Goal: Find specific page/section: Find specific page/section

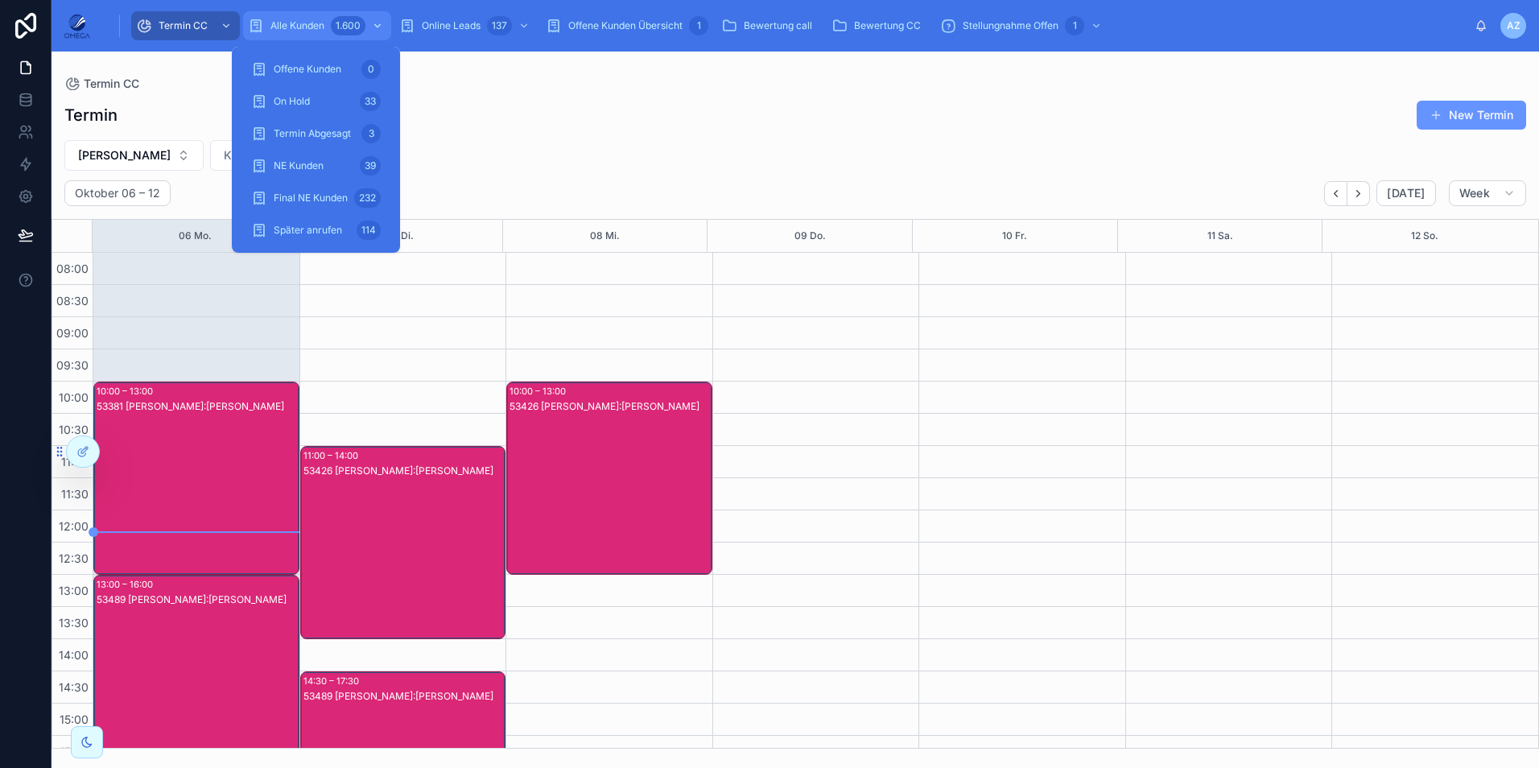
click at [327, 28] on div "Alle Kunden 1.600" at bounding box center [317, 26] width 138 height 26
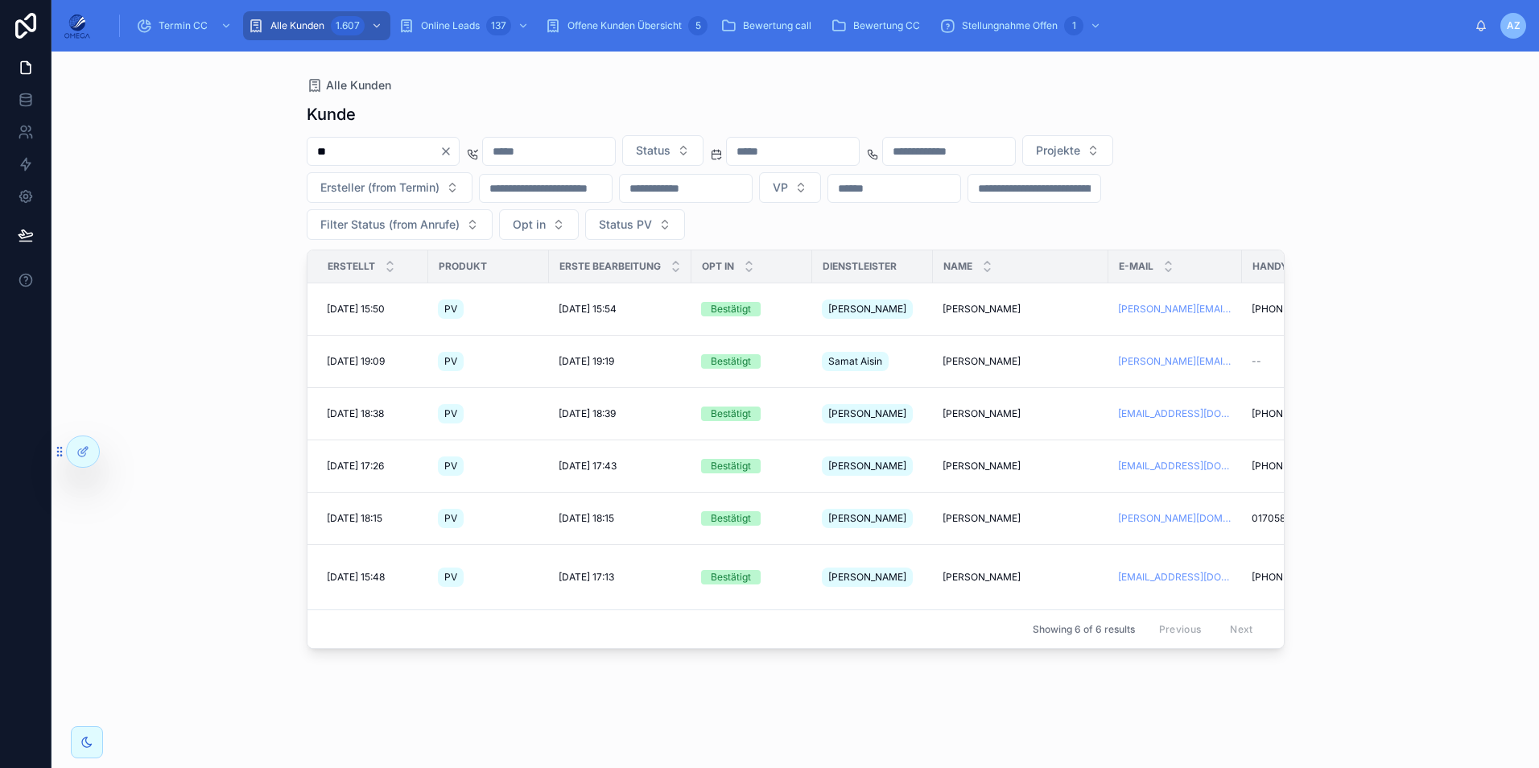
type input "**"
click at [449, 149] on icon "Clear" at bounding box center [446, 151] width 6 height 6
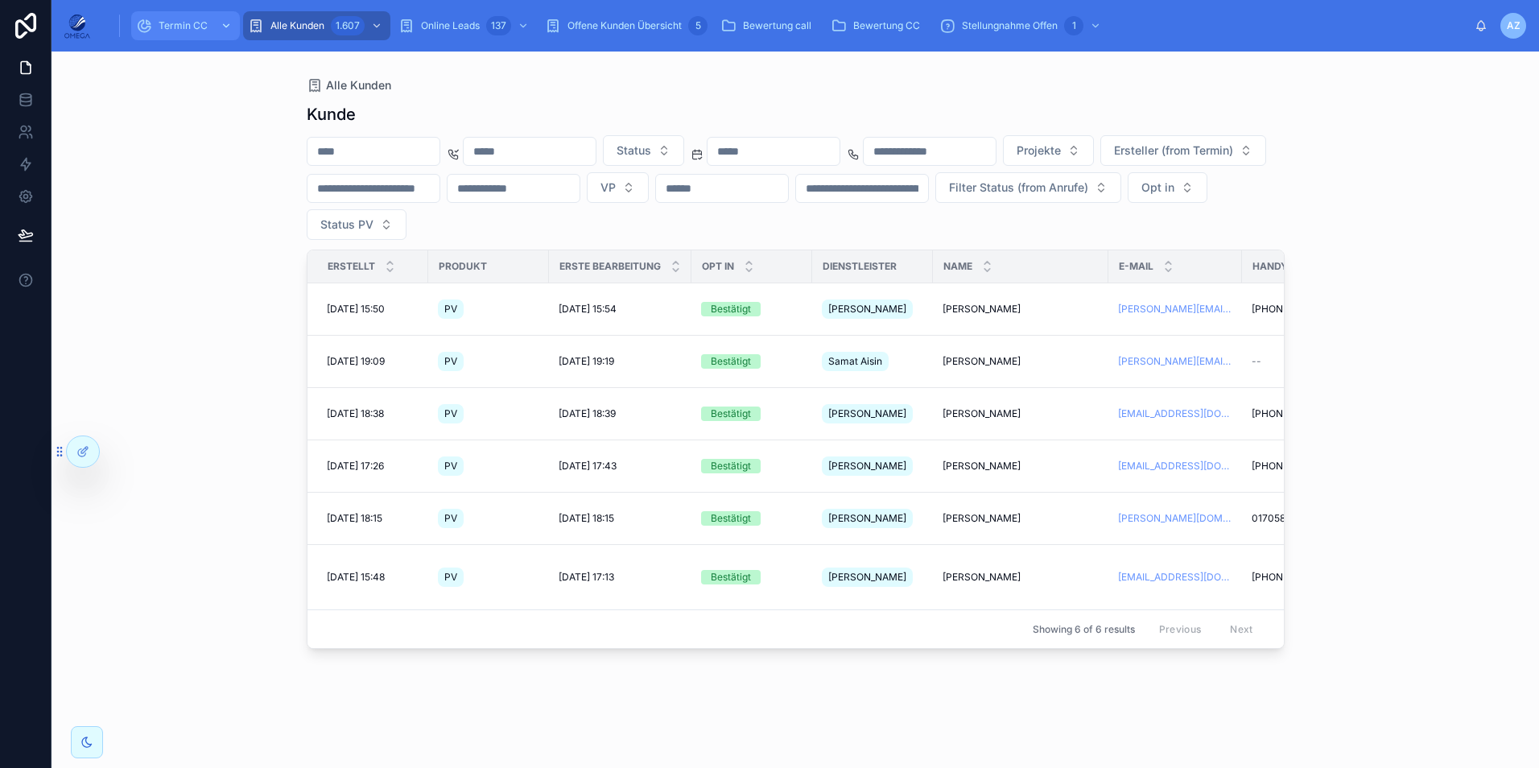
click at [193, 27] on span "Termin CC" at bounding box center [183, 25] width 49 height 13
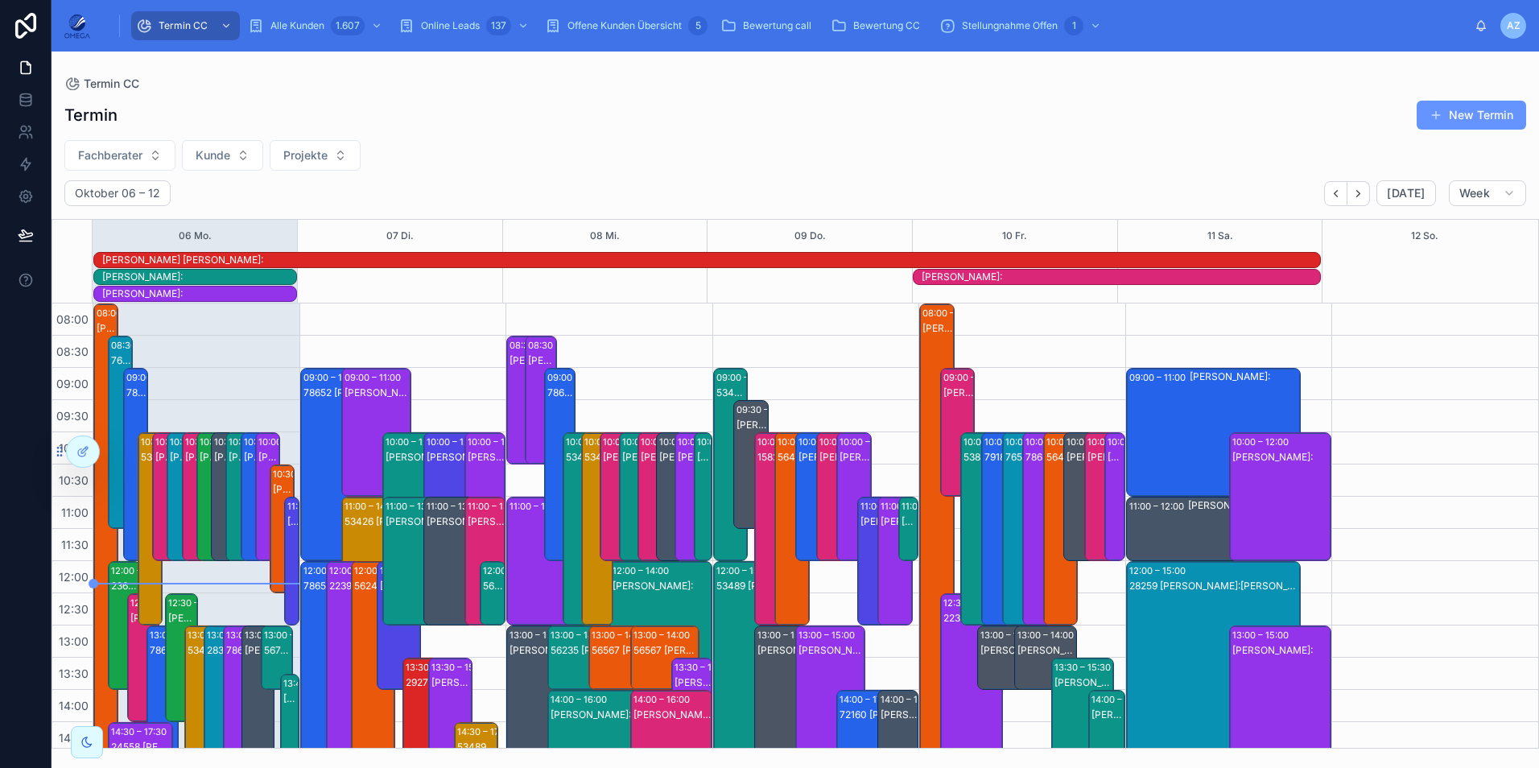
scroll to position [393, 0]
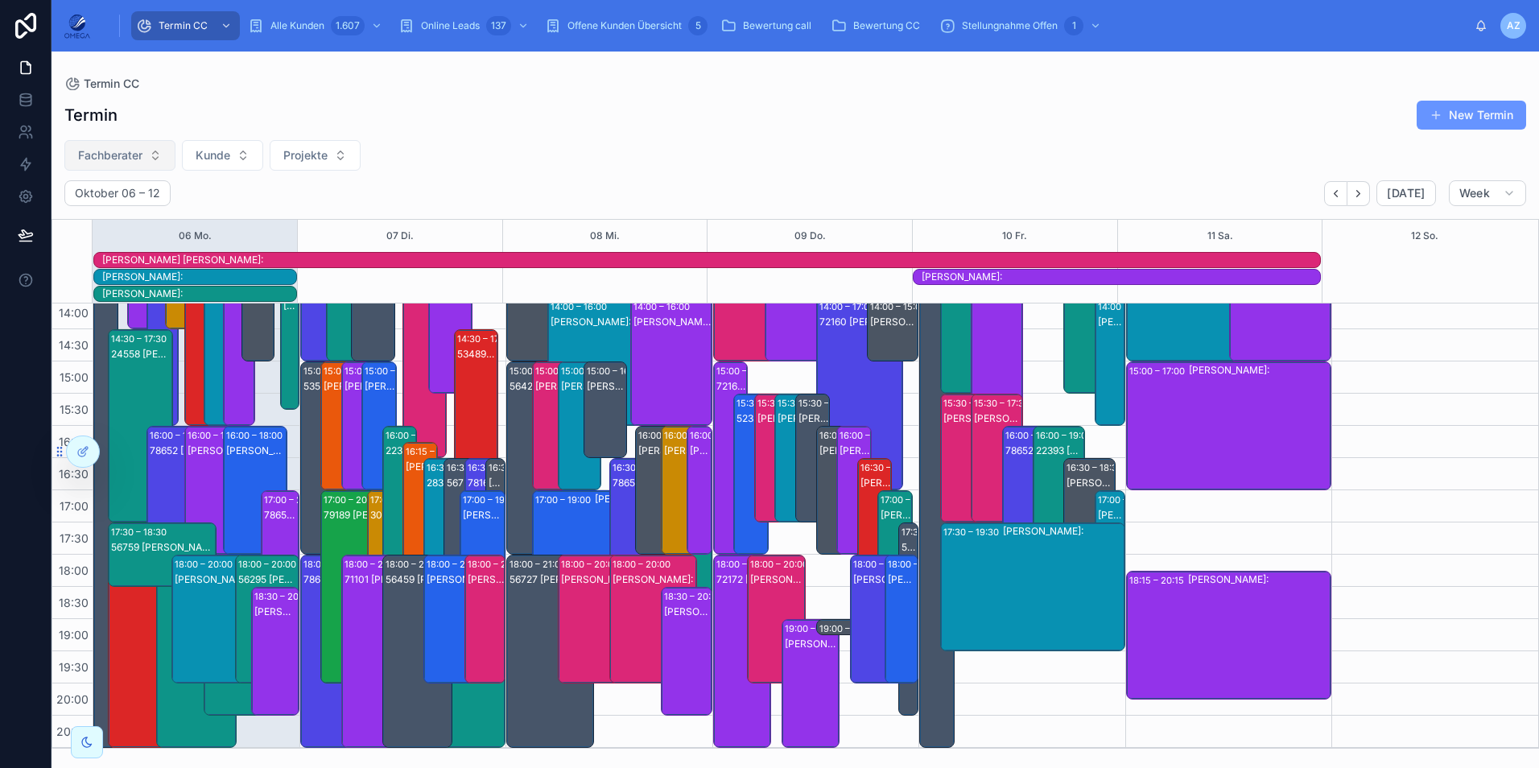
click at [112, 142] on button "Fachberater" at bounding box center [119, 155] width 111 height 31
type input "****"
click at [114, 215] on div "[PERSON_NAME]" at bounding box center [119, 221] width 193 height 26
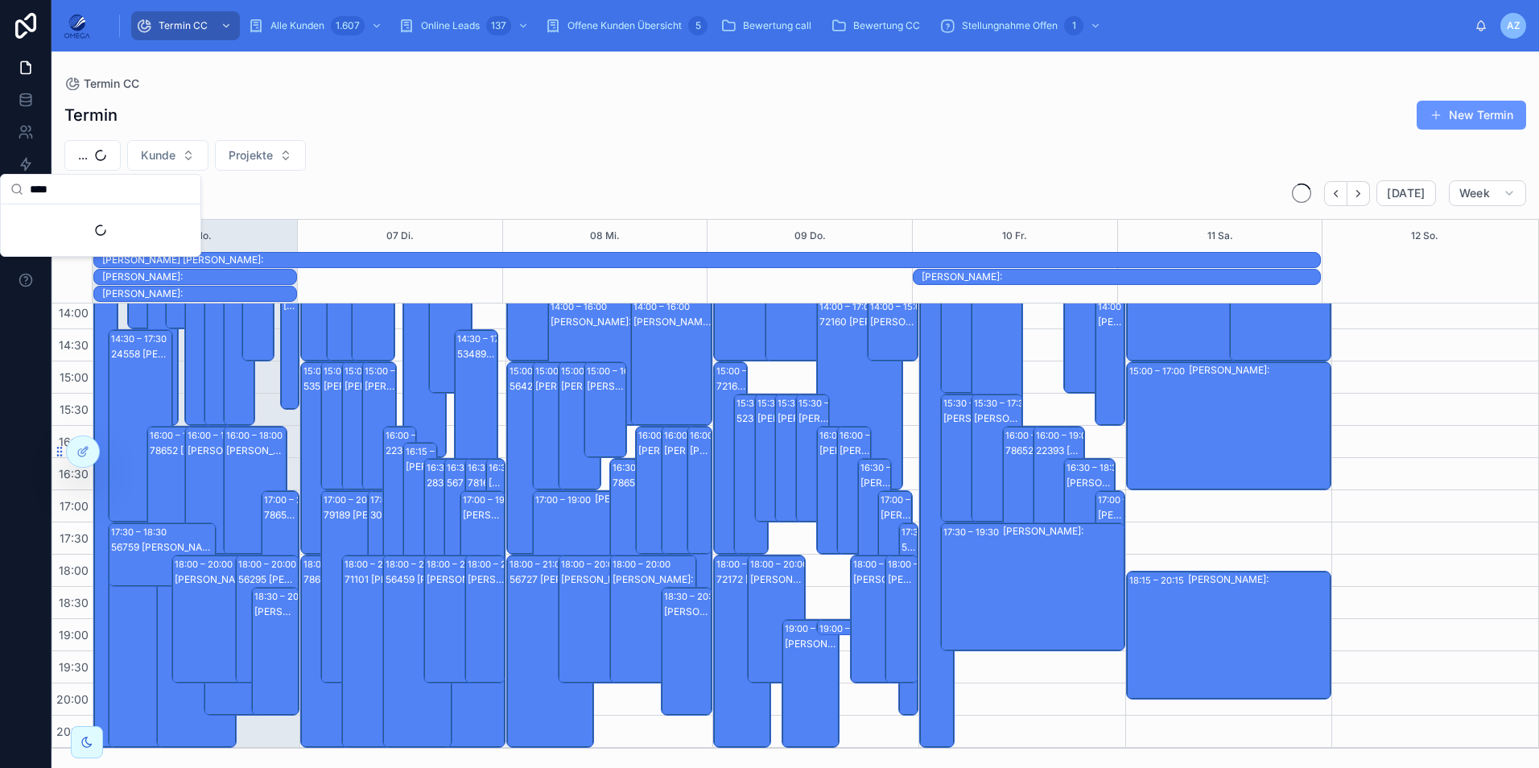
scroll to position [342, 0]
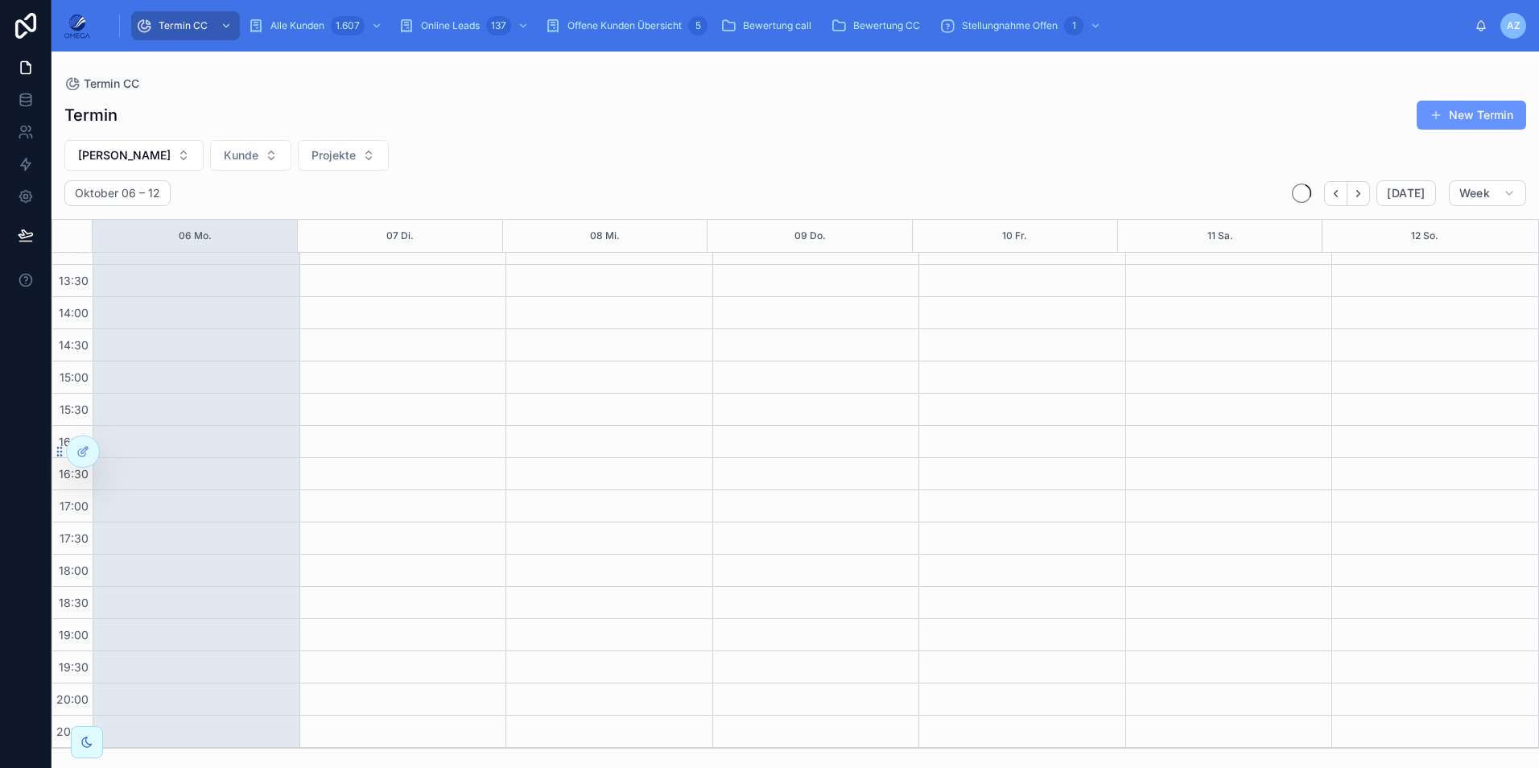
click at [798, 131] on div "Termin New Termin Andreas Klee Kunde Projekte Oktober 06 – 12 Today Week 06 Mo.…" at bounding box center [795, 419] width 1487 height 658
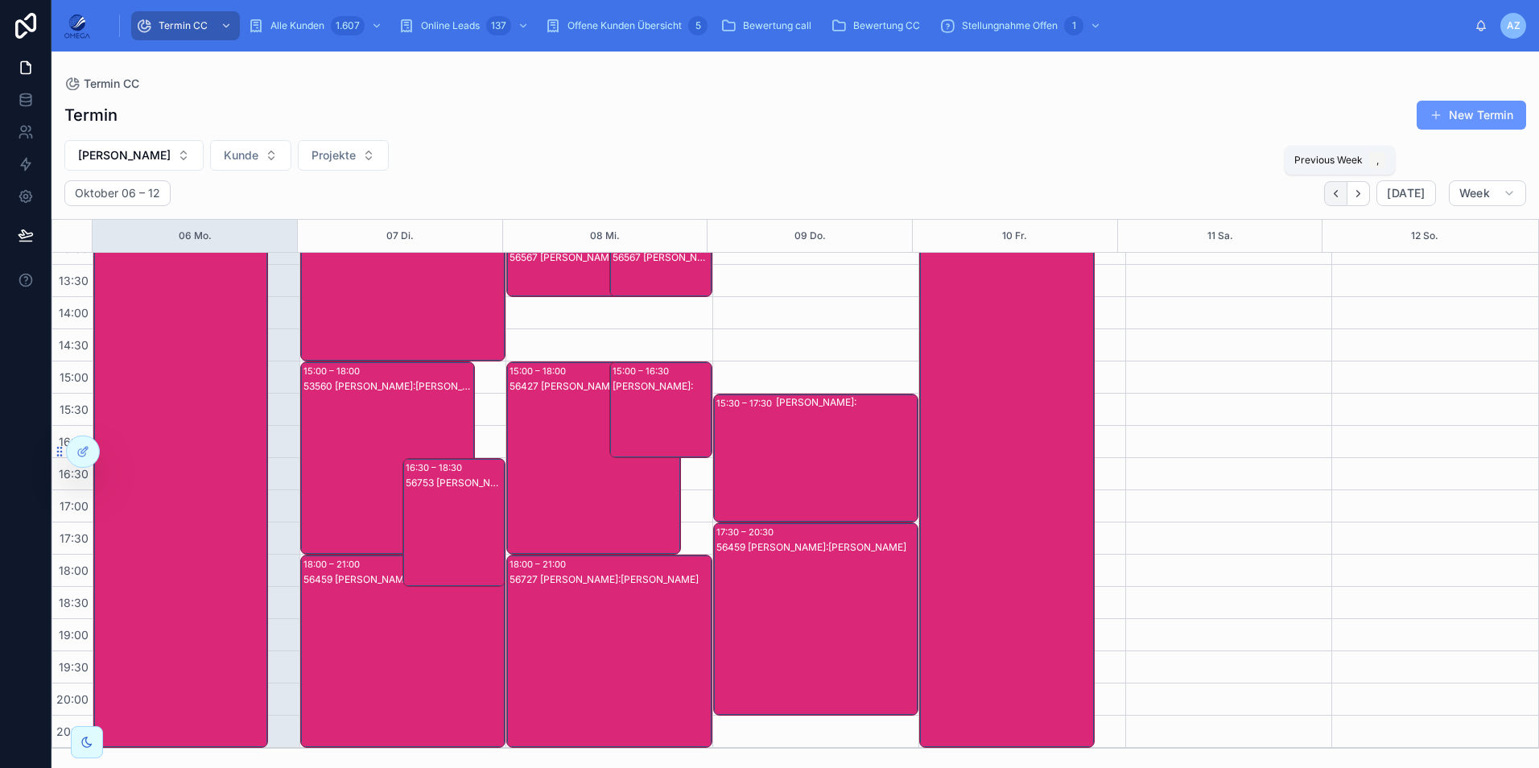
click at [1338, 198] on icon "Back" at bounding box center [1336, 194] width 12 height 12
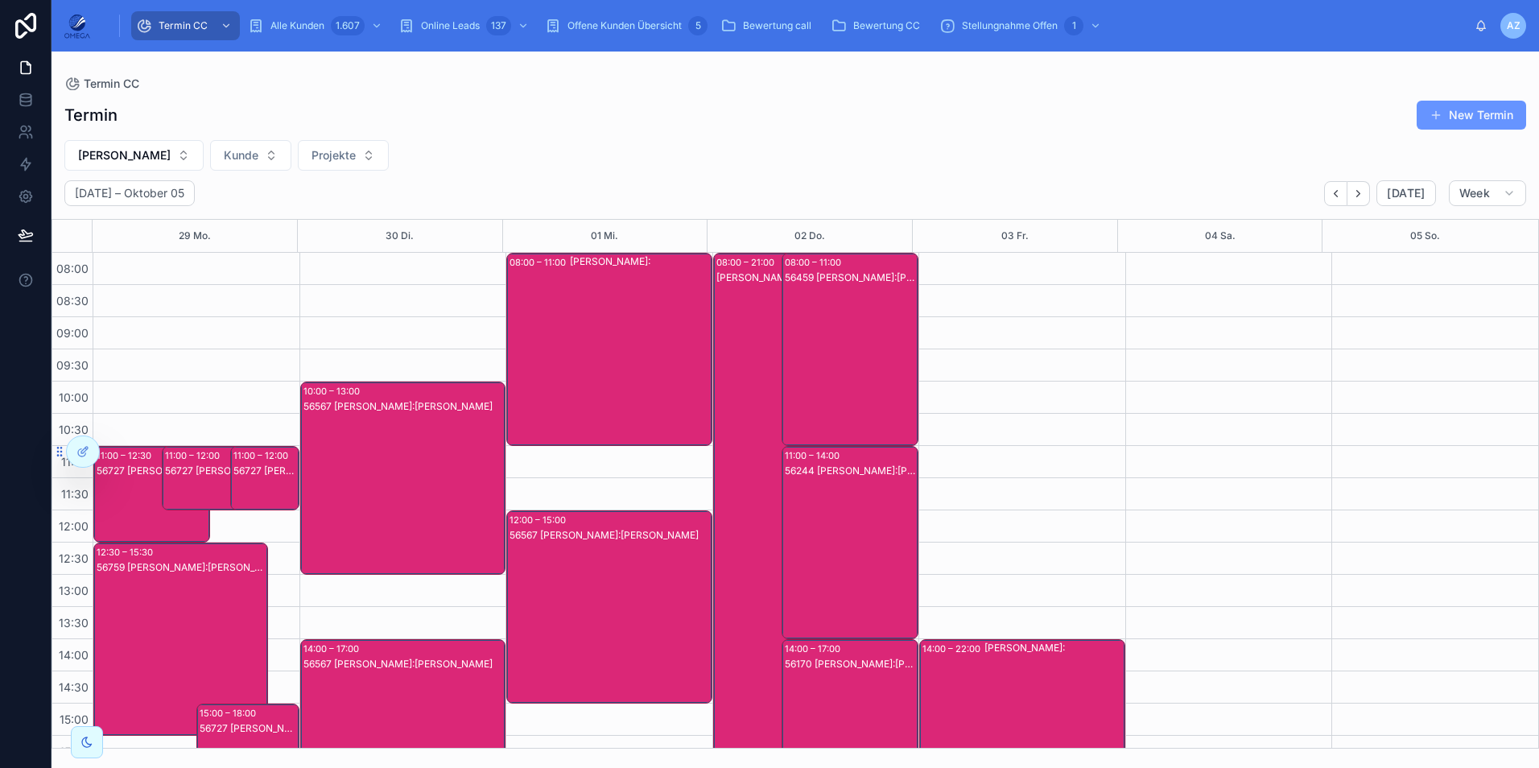
click at [735, 379] on div "Andreas Klee Kunde:" at bounding box center [772, 687] width 112 height 834
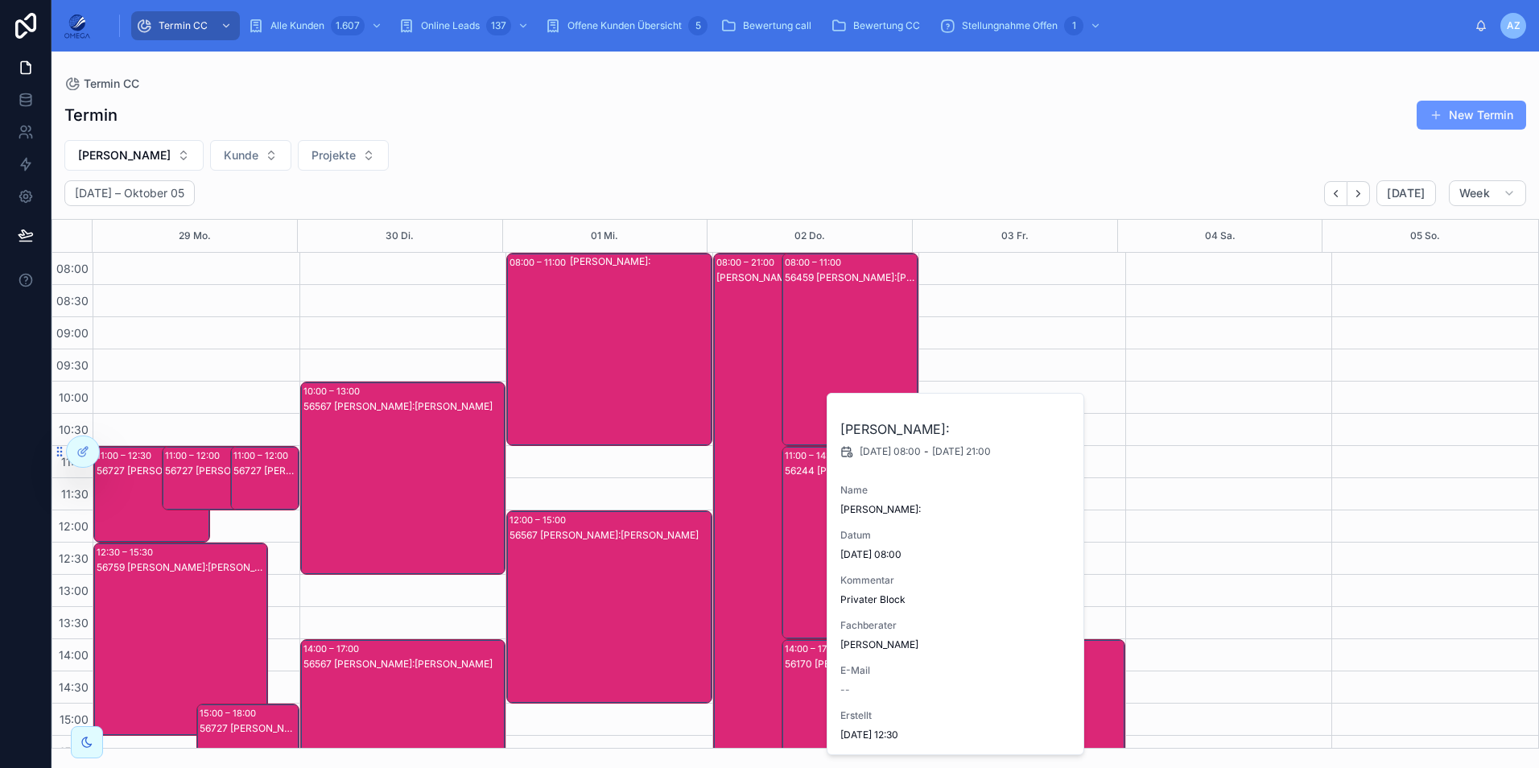
click at [735, 379] on div "Andreas Klee Kunde:" at bounding box center [772, 687] width 112 height 834
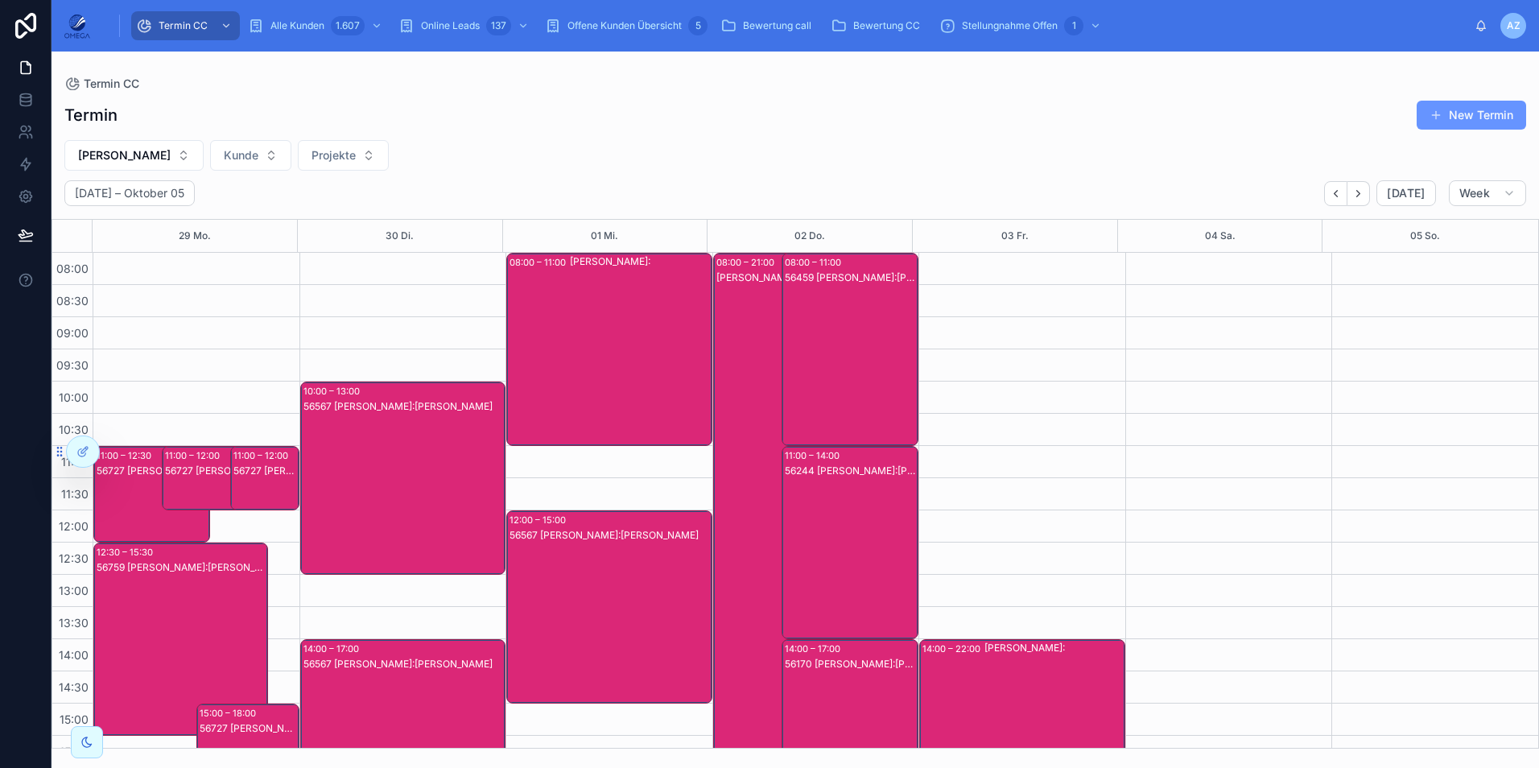
click at [823, 333] on div "56459 Andreas Klee Kunde:Achim Scheuermann" at bounding box center [851, 365] width 132 height 190
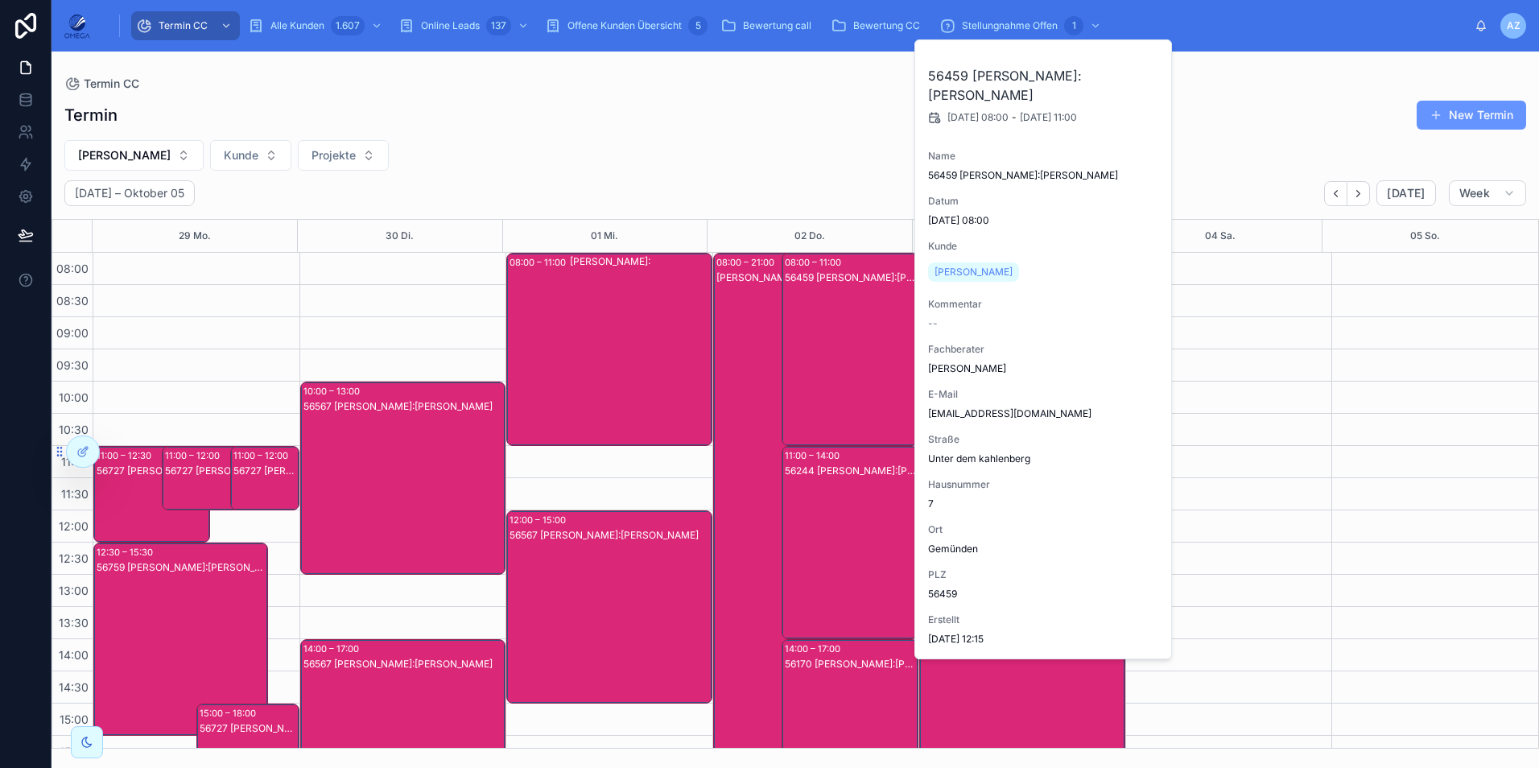
click at [732, 318] on div "Andreas Klee Kunde:" at bounding box center [772, 687] width 112 height 834
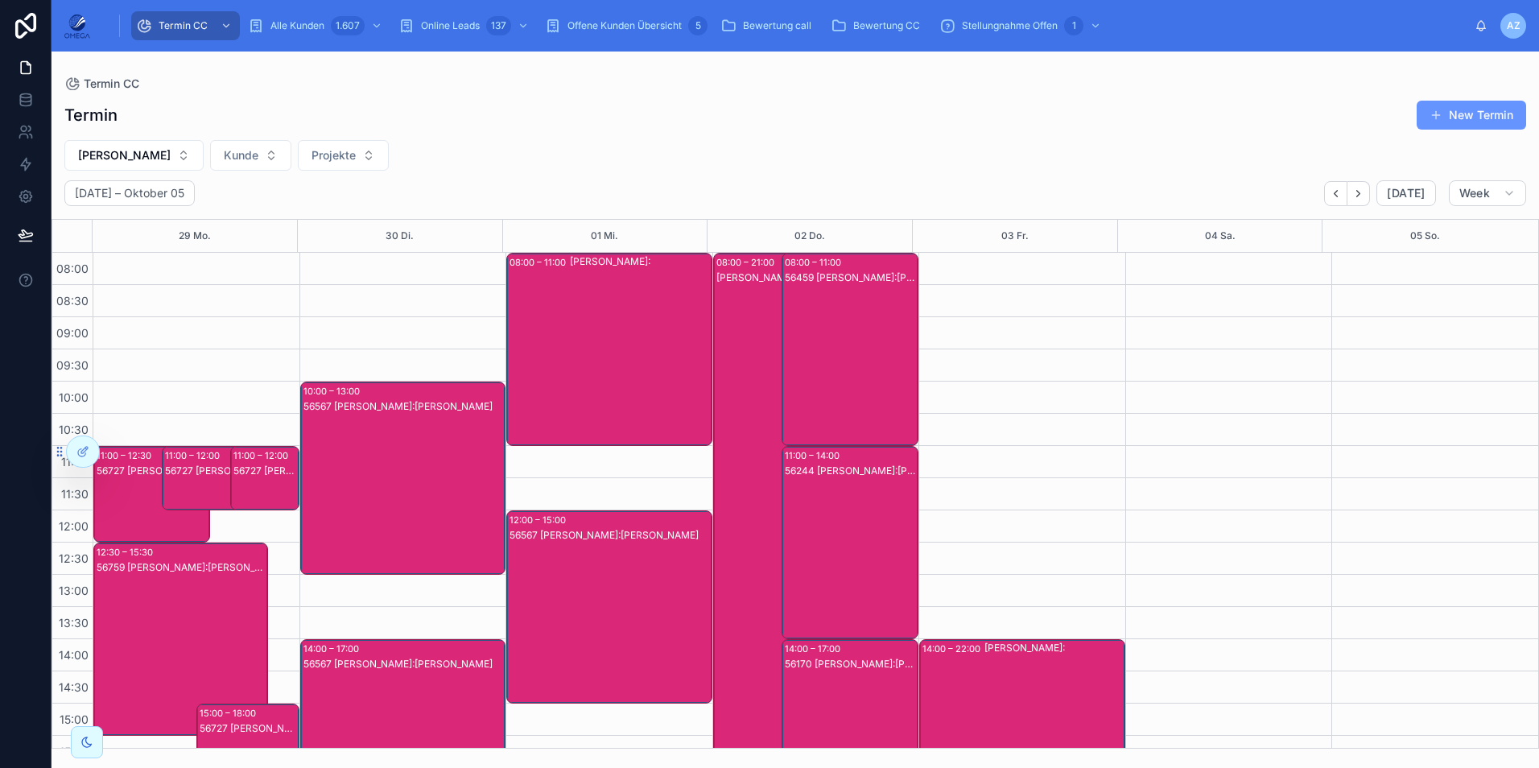
click at [732, 318] on div "Andreas Klee Kunde:" at bounding box center [772, 687] width 112 height 834
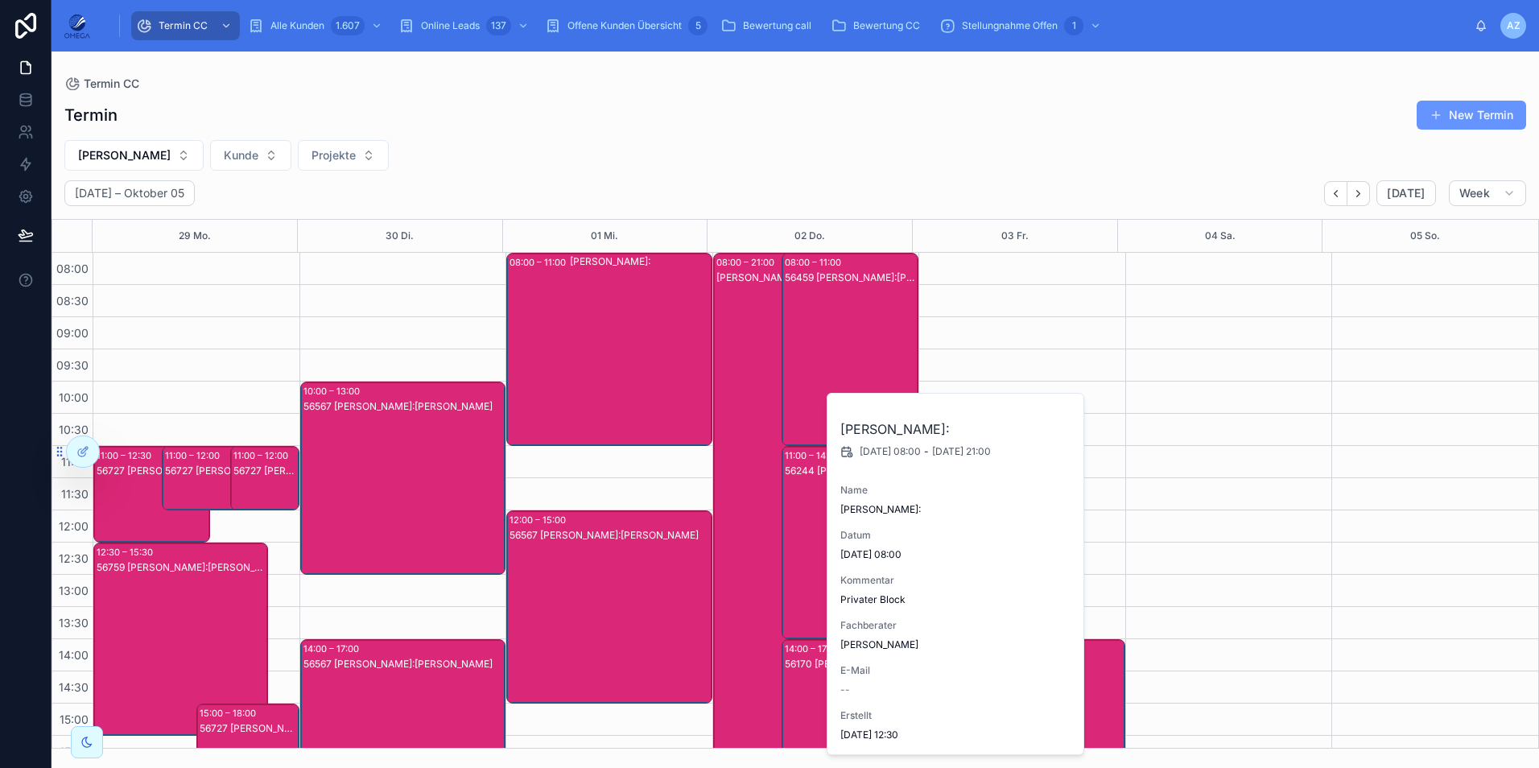
click at [732, 318] on div "Andreas Klee Kunde:" at bounding box center [772, 687] width 112 height 834
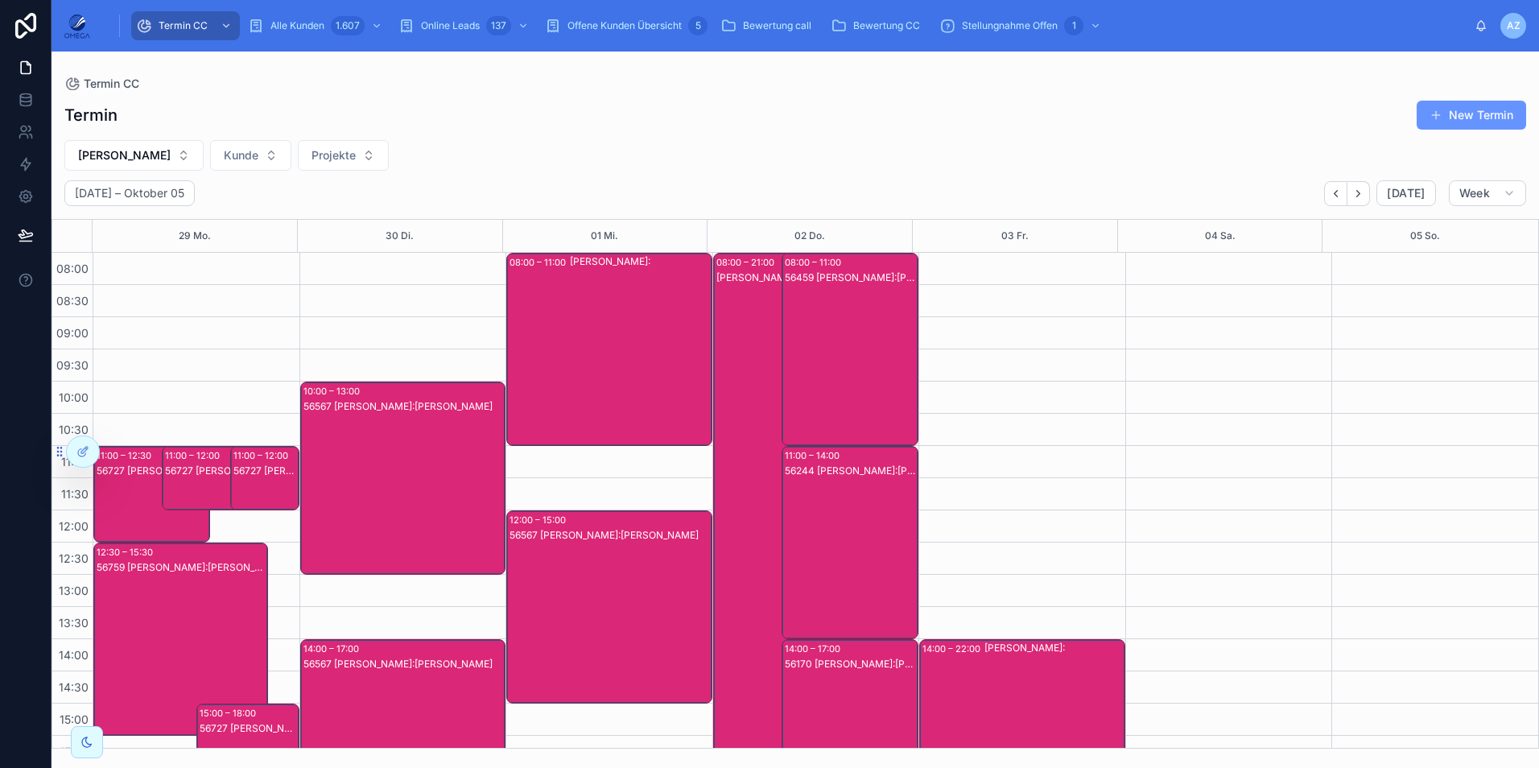
click at [817, 312] on div "56459 Andreas Klee Kunde:Achim Scheuermann" at bounding box center [851, 365] width 132 height 190
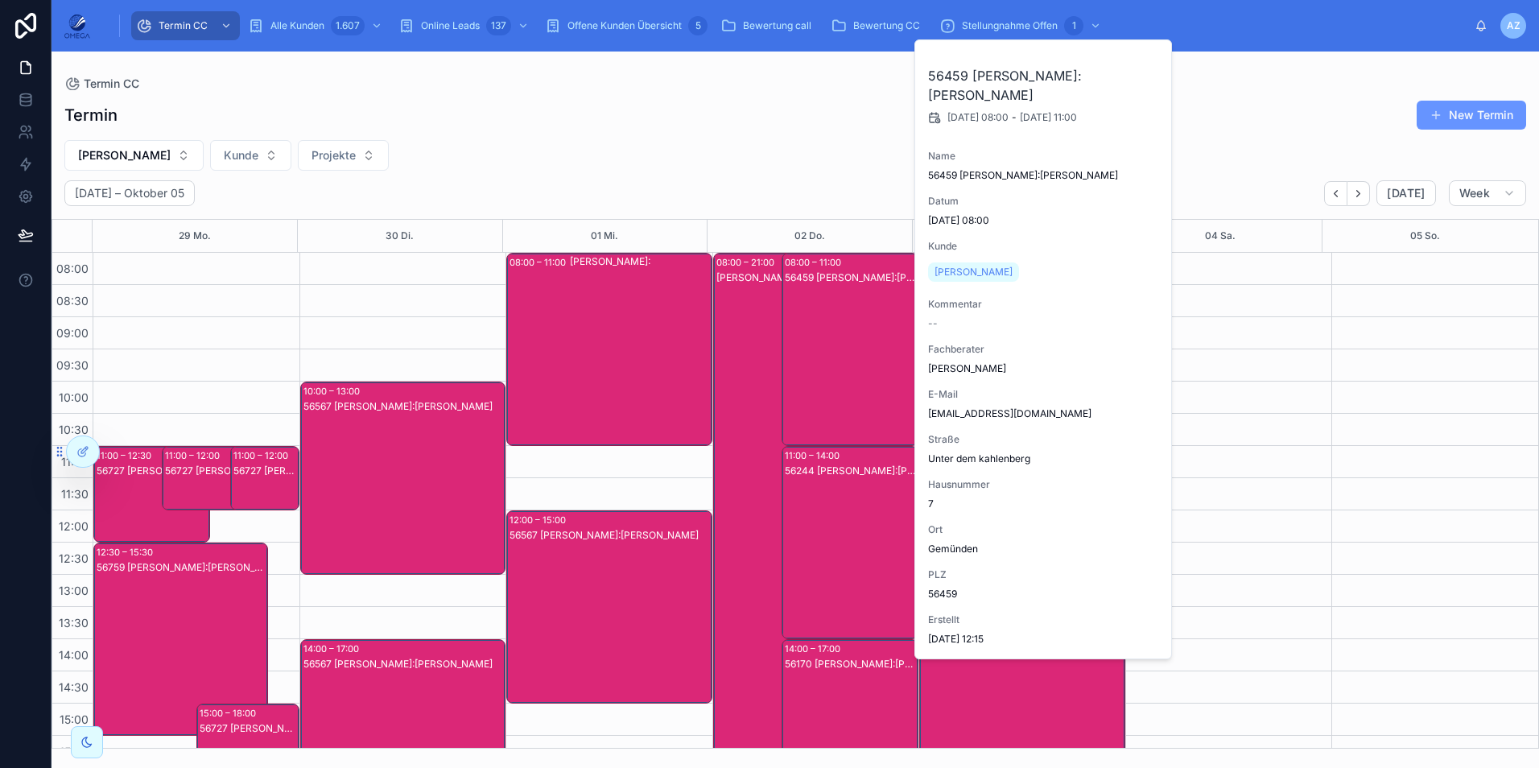
click at [817, 312] on div "56459 Andreas Klee Kunde:Achim Scheuermann" at bounding box center [851, 365] width 132 height 190
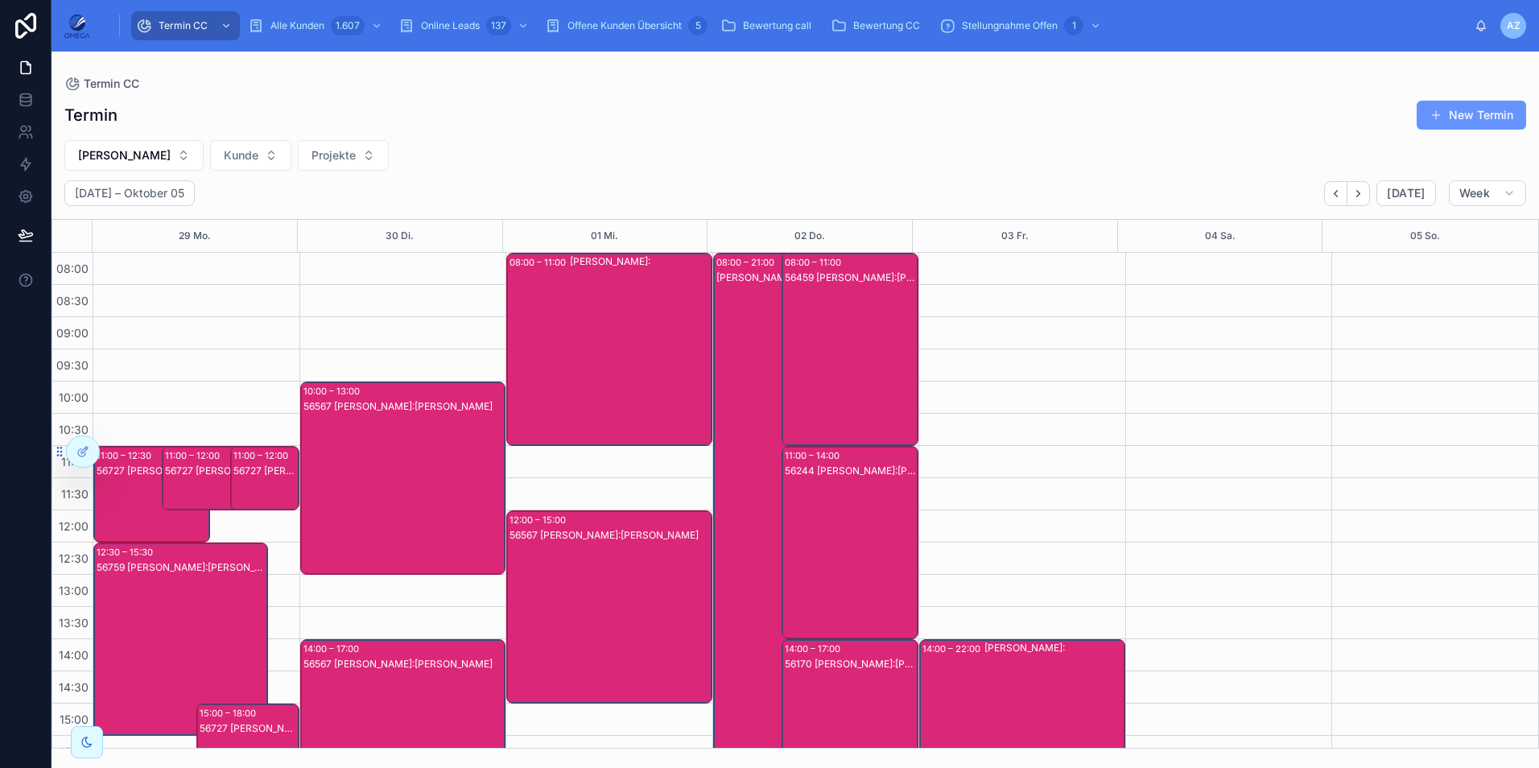
click at [806, 566] on div "56244 Andreas Klee Kunde:Mike Jakuzzi" at bounding box center [851, 559] width 132 height 190
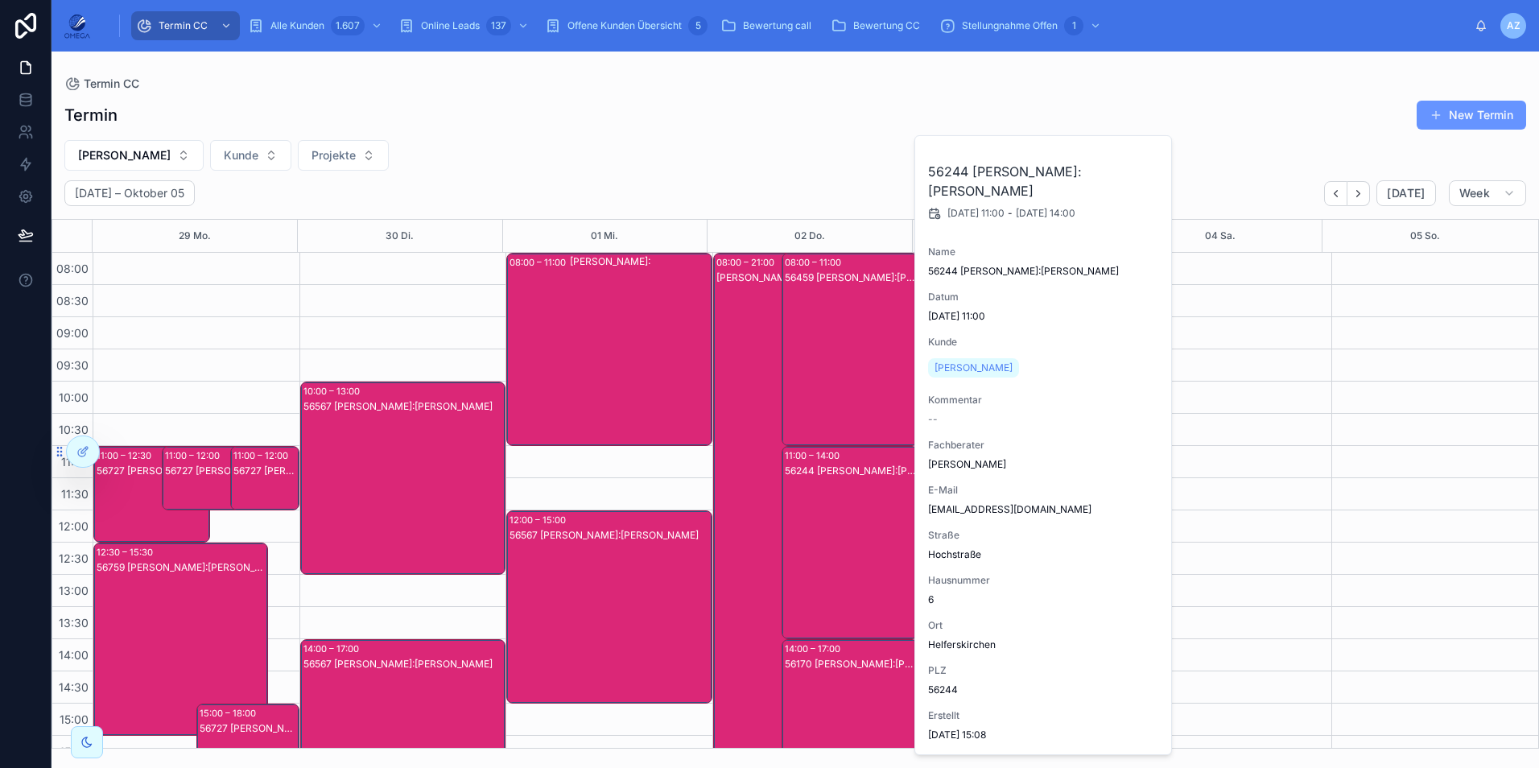
click at [809, 561] on div "56244 Andreas Klee Kunde:Mike Jakuzzi" at bounding box center [851, 559] width 132 height 190
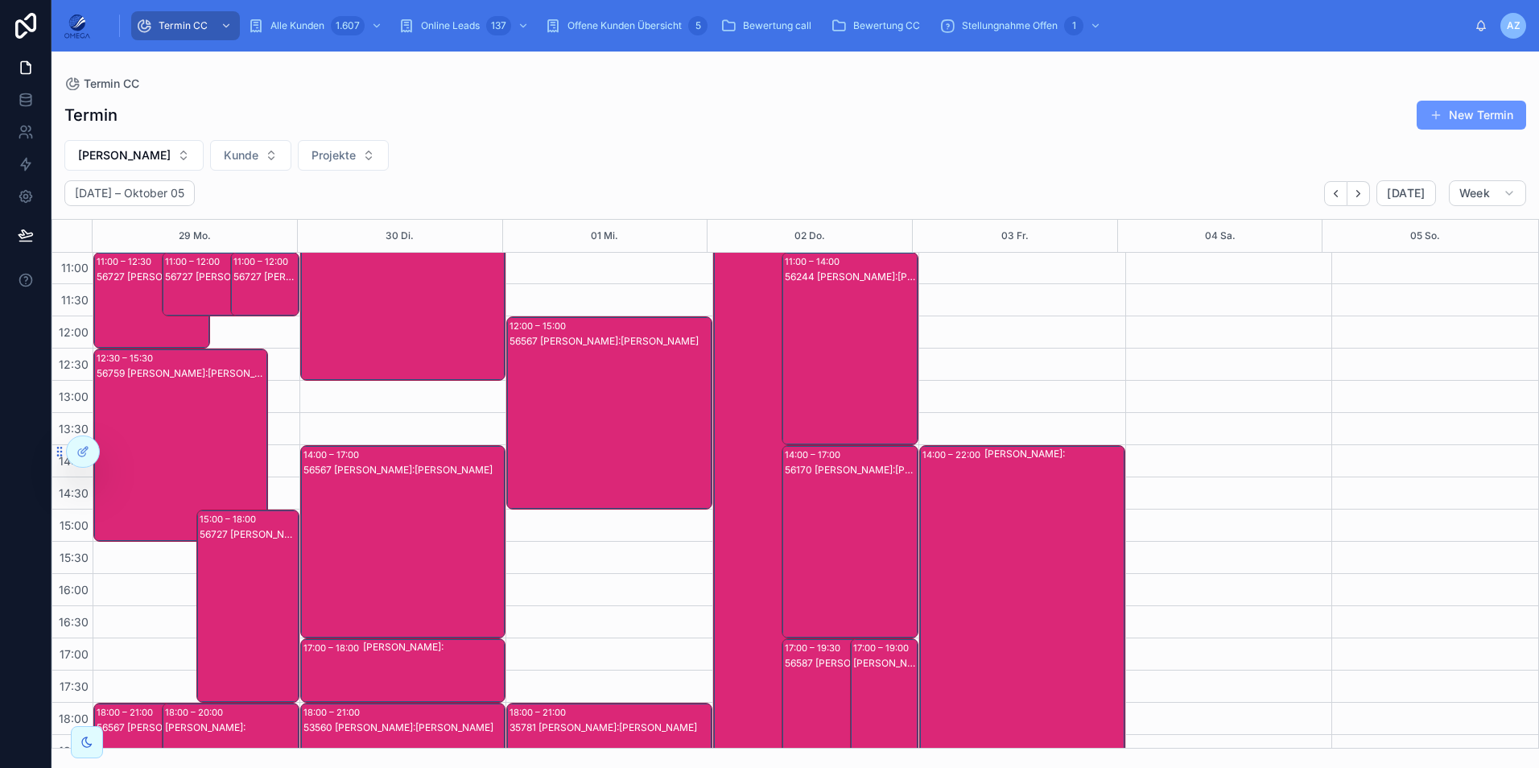
scroll to position [241, 0]
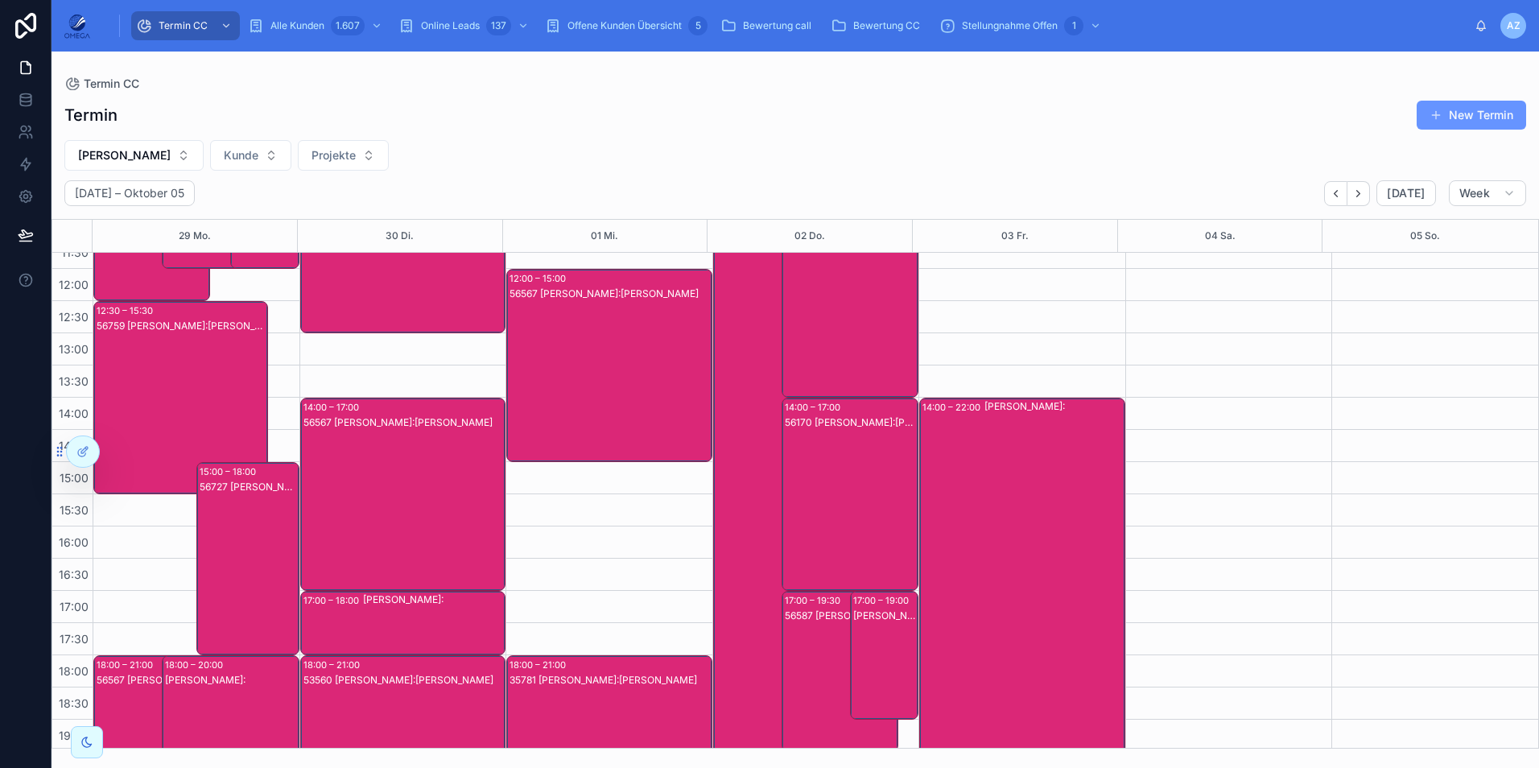
click at [823, 526] on div "56170 Andreas Klee Kunde:Norbert Tonscheidt" at bounding box center [851, 510] width 132 height 190
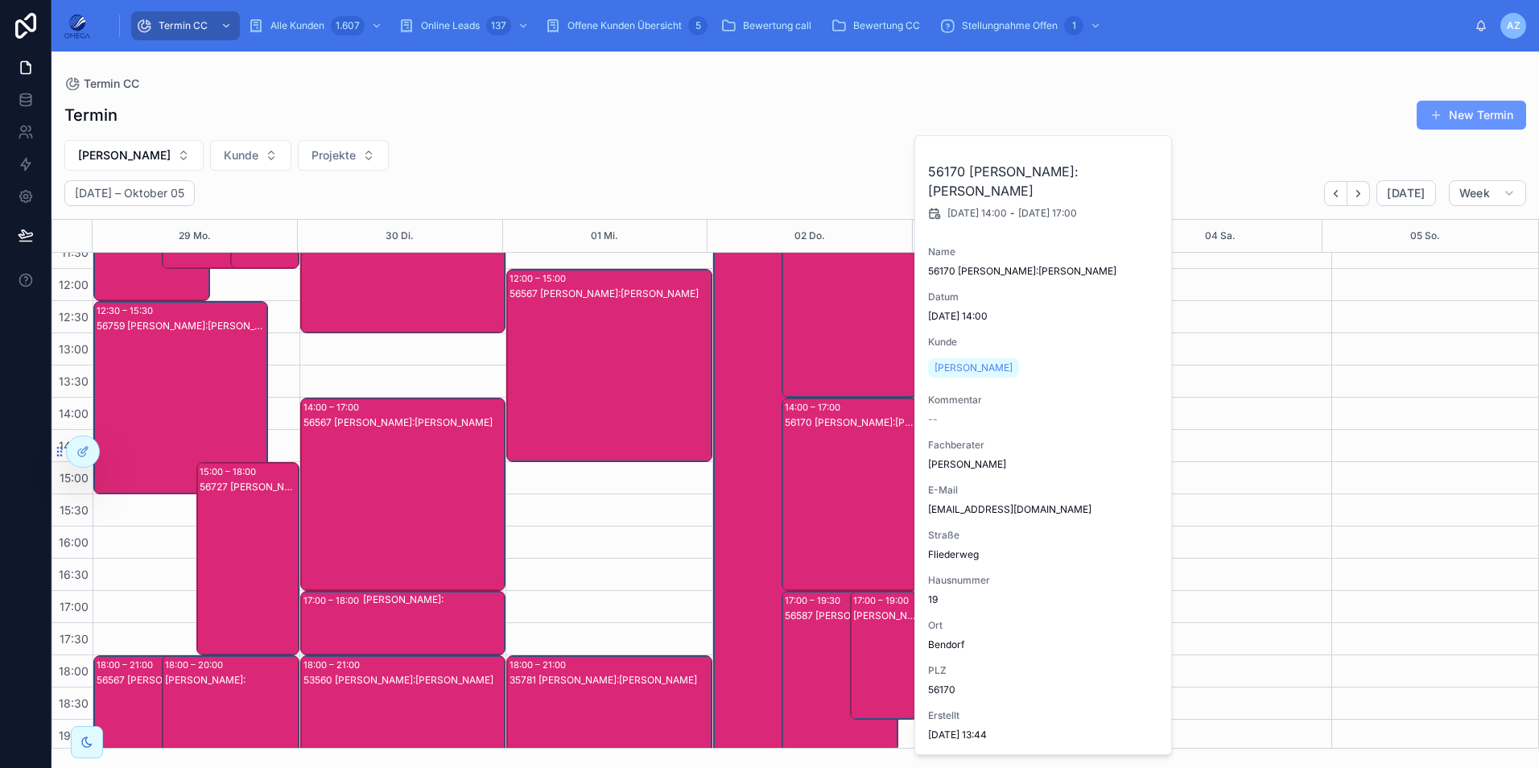
click at [823, 526] on div "56170 Andreas Klee Kunde:Norbert Tonscheidt" at bounding box center [851, 510] width 132 height 190
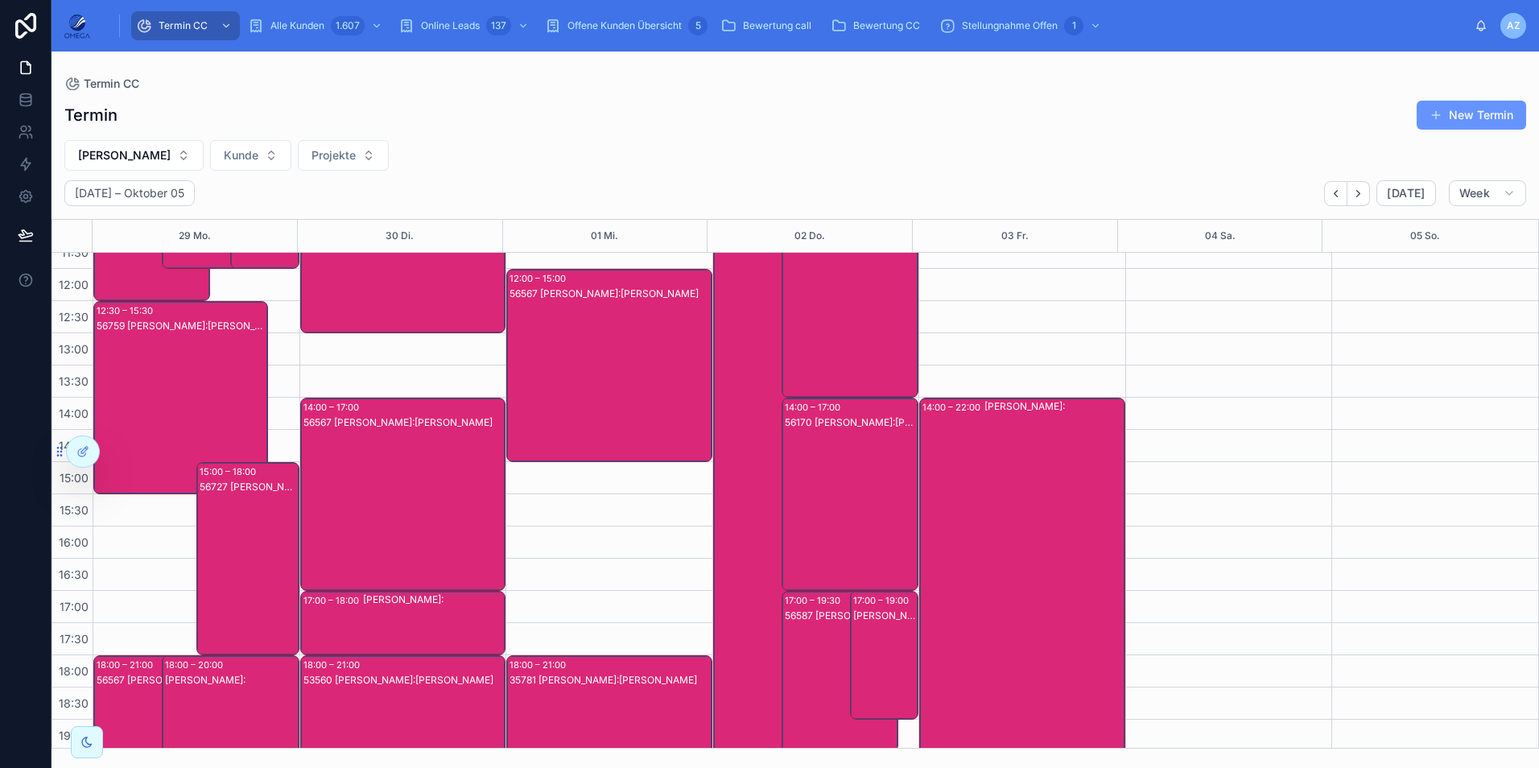
click at [791, 661] on div "56587 Andreas Klee Kunde:Christian Heinrichs" at bounding box center [841, 687] width 112 height 158
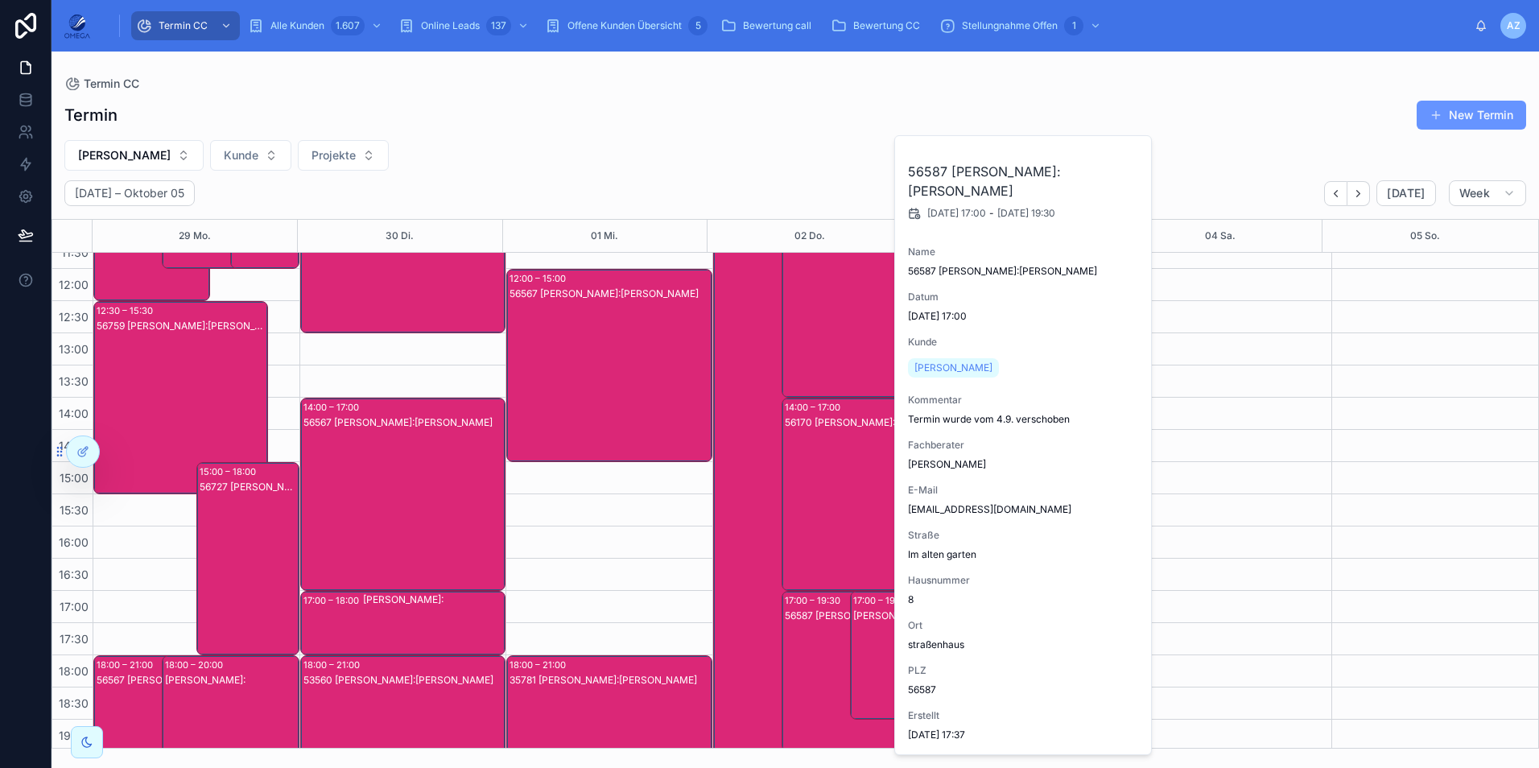
click at [791, 661] on div "56587 Andreas Klee Kunde:Christian Heinrichs" at bounding box center [841, 687] width 112 height 158
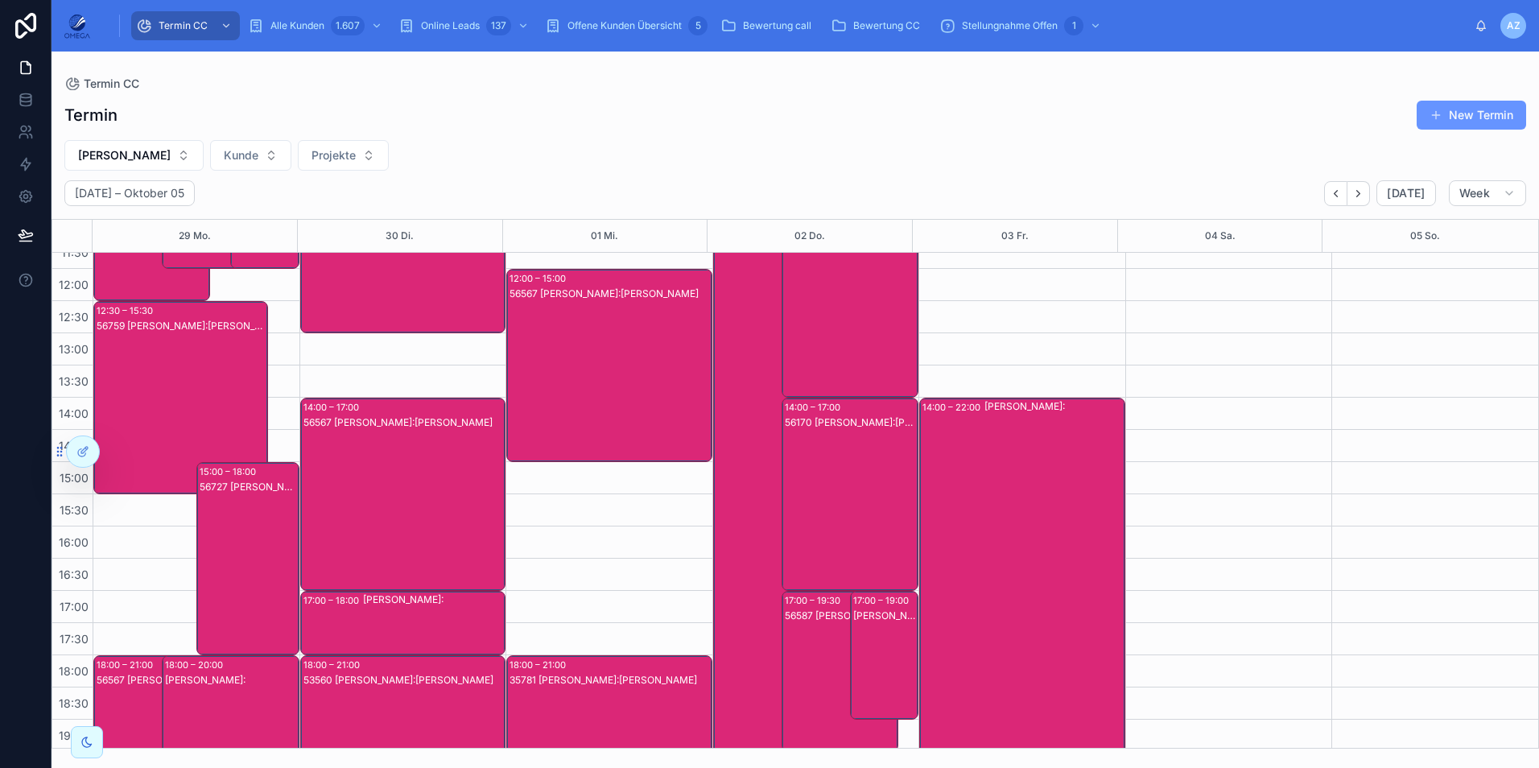
click at [737, 588] on div "Andreas Klee Kunde:" at bounding box center [772, 446] width 112 height 834
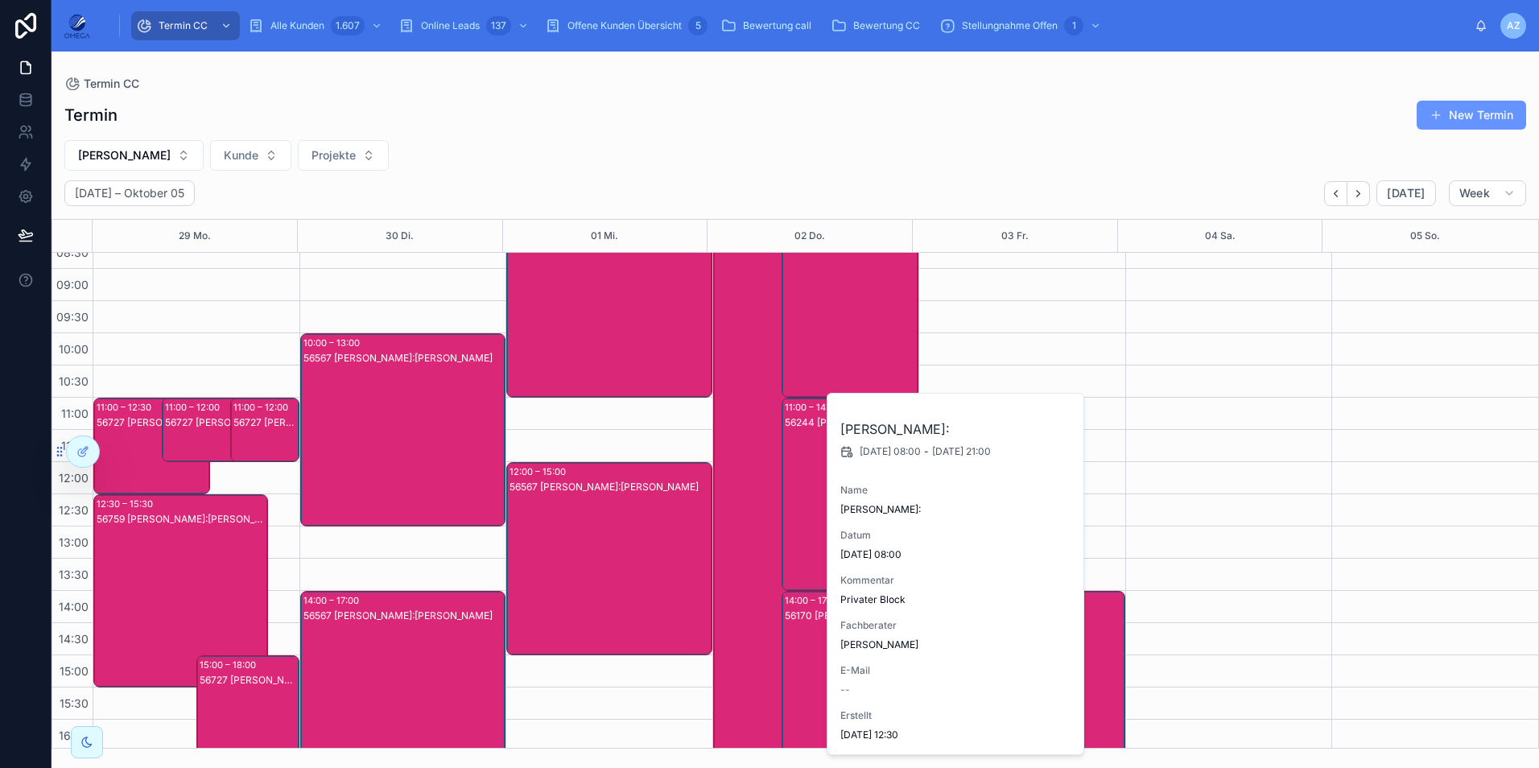
scroll to position [80, 0]
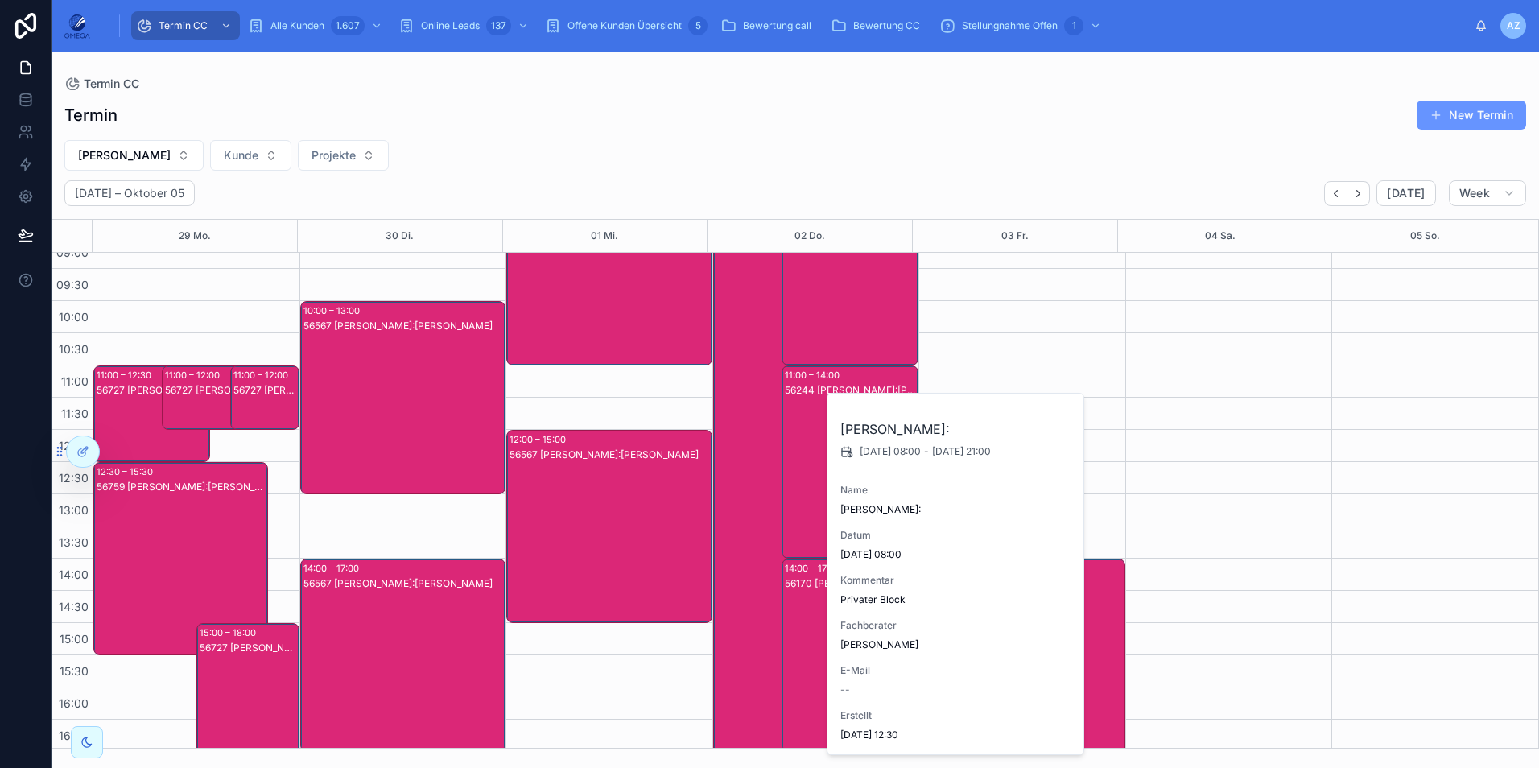
click at [838, 303] on div "56459 Andreas Klee Kunde:Achim Scheuermann" at bounding box center [851, 285] width 132 height 190
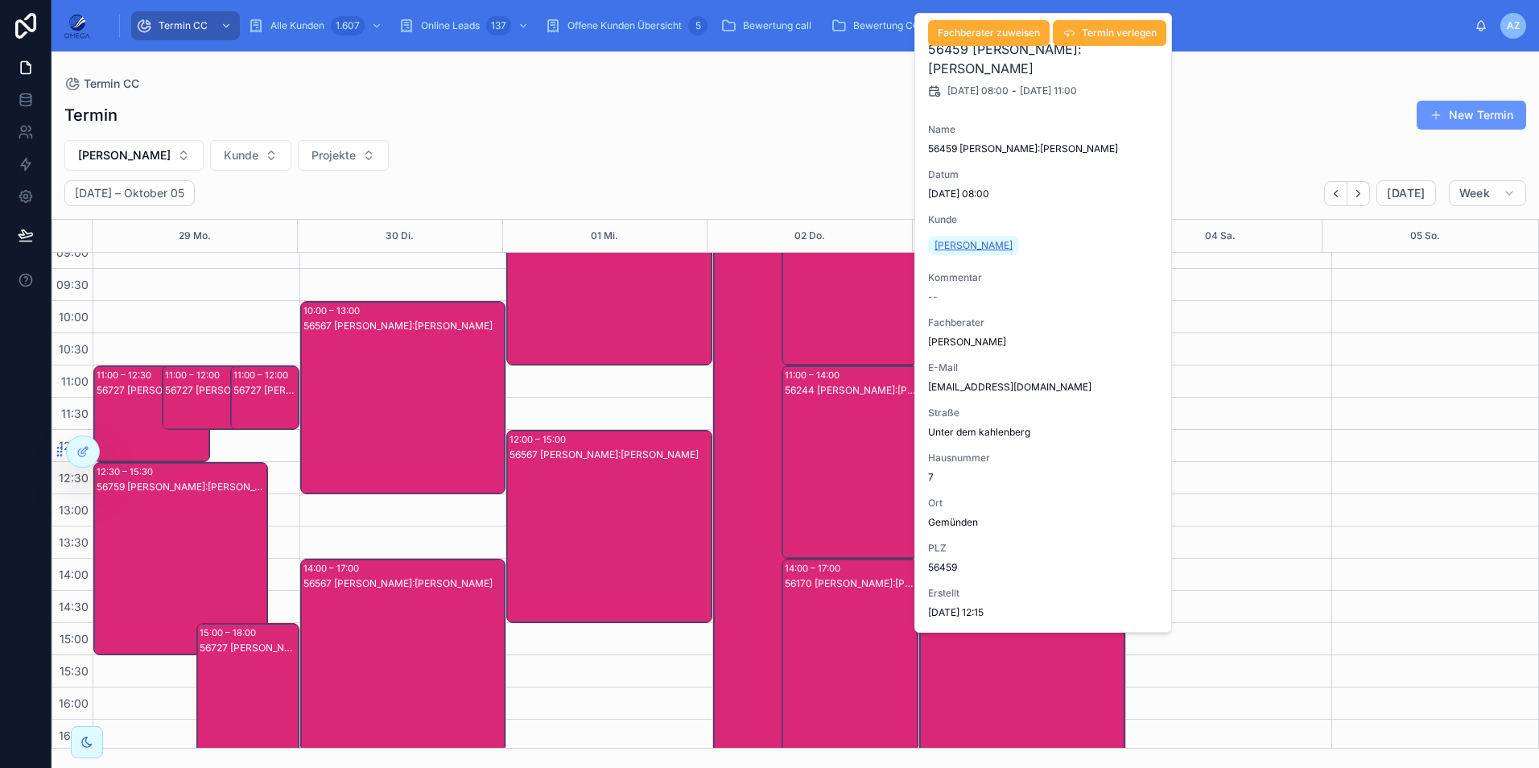
click at [988, 248] on span "Achim Scheuermann" at bounding box center [973, 245] width 78 height 13
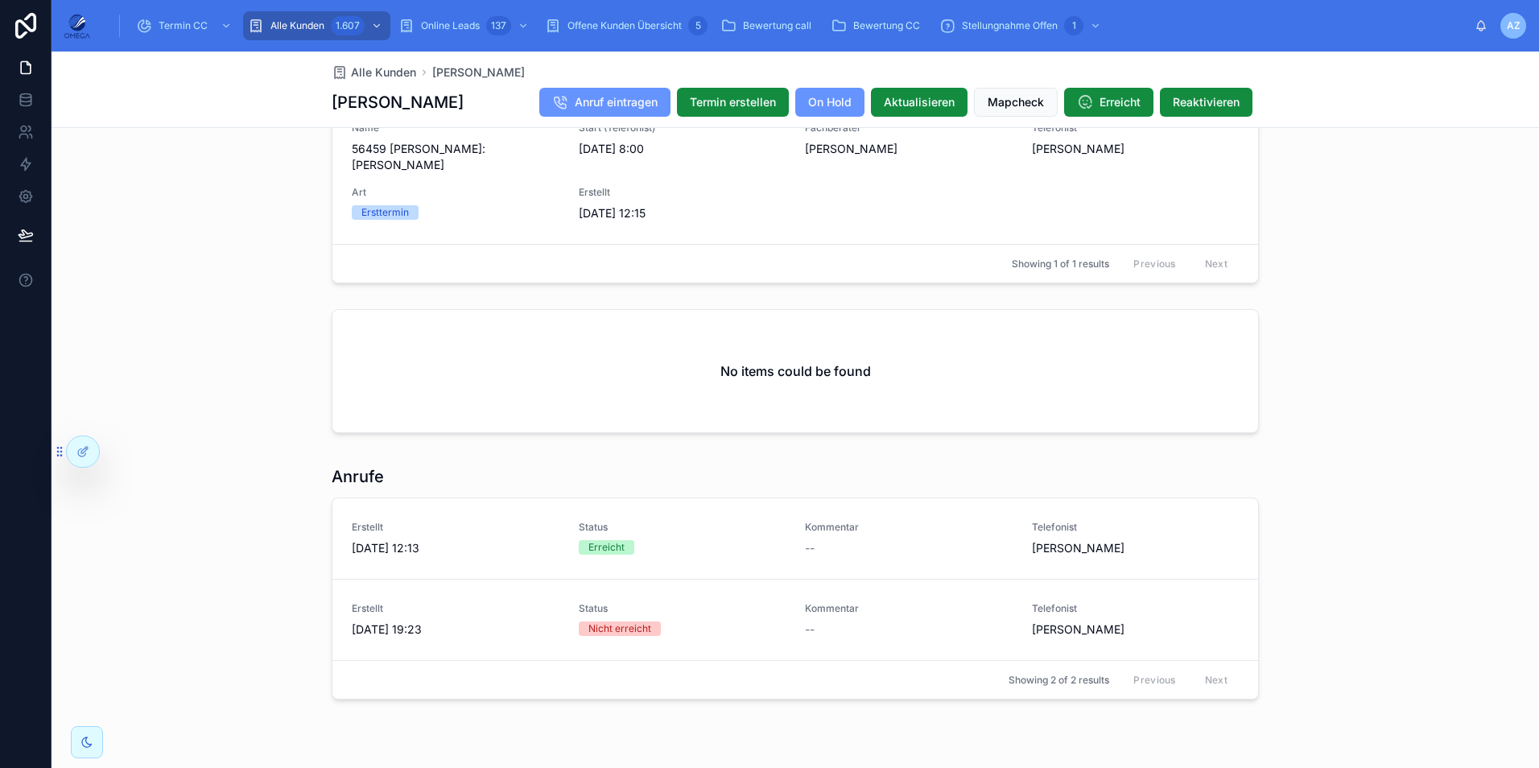
scroll to position [1372, 0]
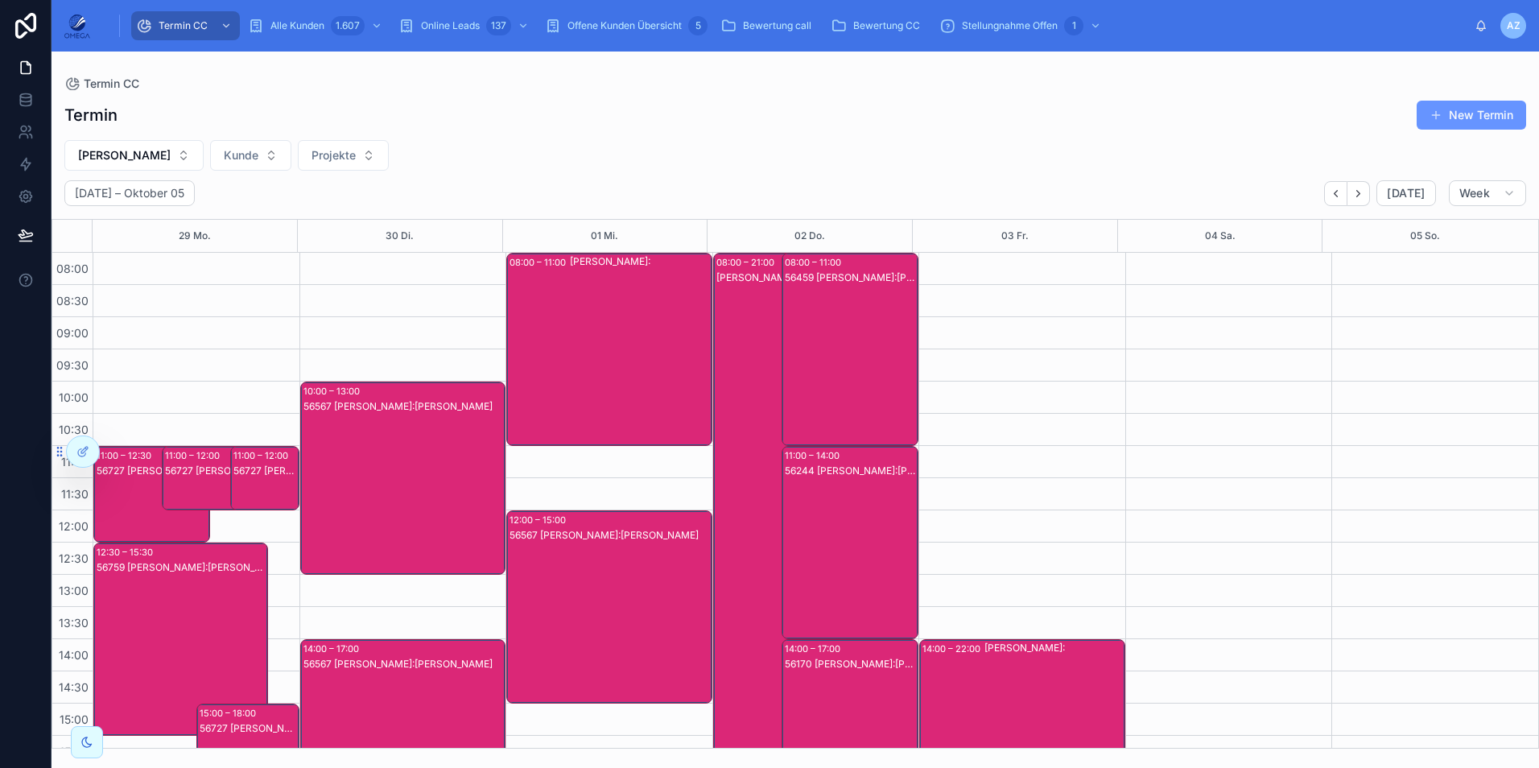
scroll to position [342, 0]
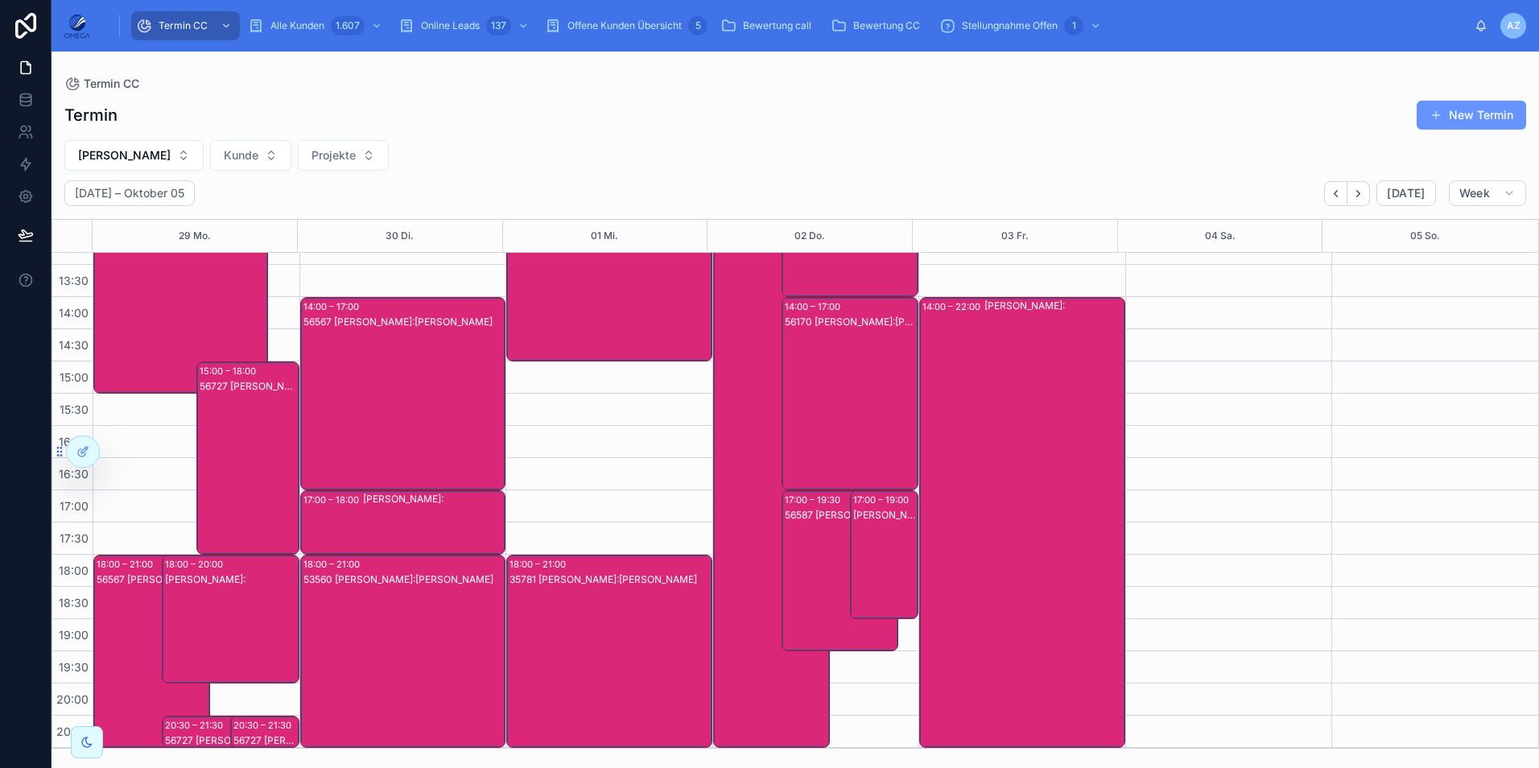
click at [809, 532] on div "56587 Andreas Klee Kunde:Christian Heinrichs" at bounding box center [841, 587] width 112 height 158
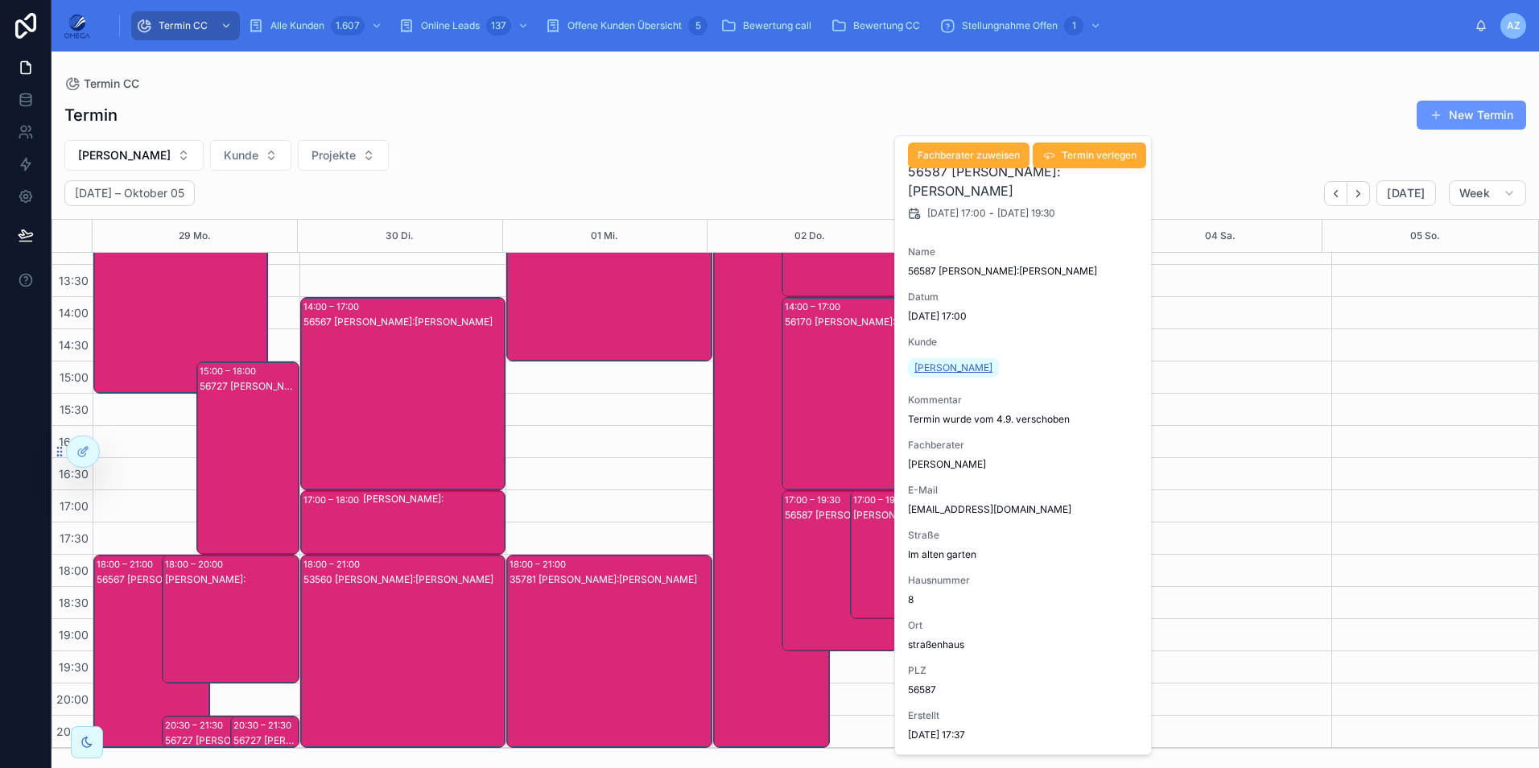
click at [957, 362] on span "[PERSON_NAME]" at bounding box center [953, 367] width 78 height 13
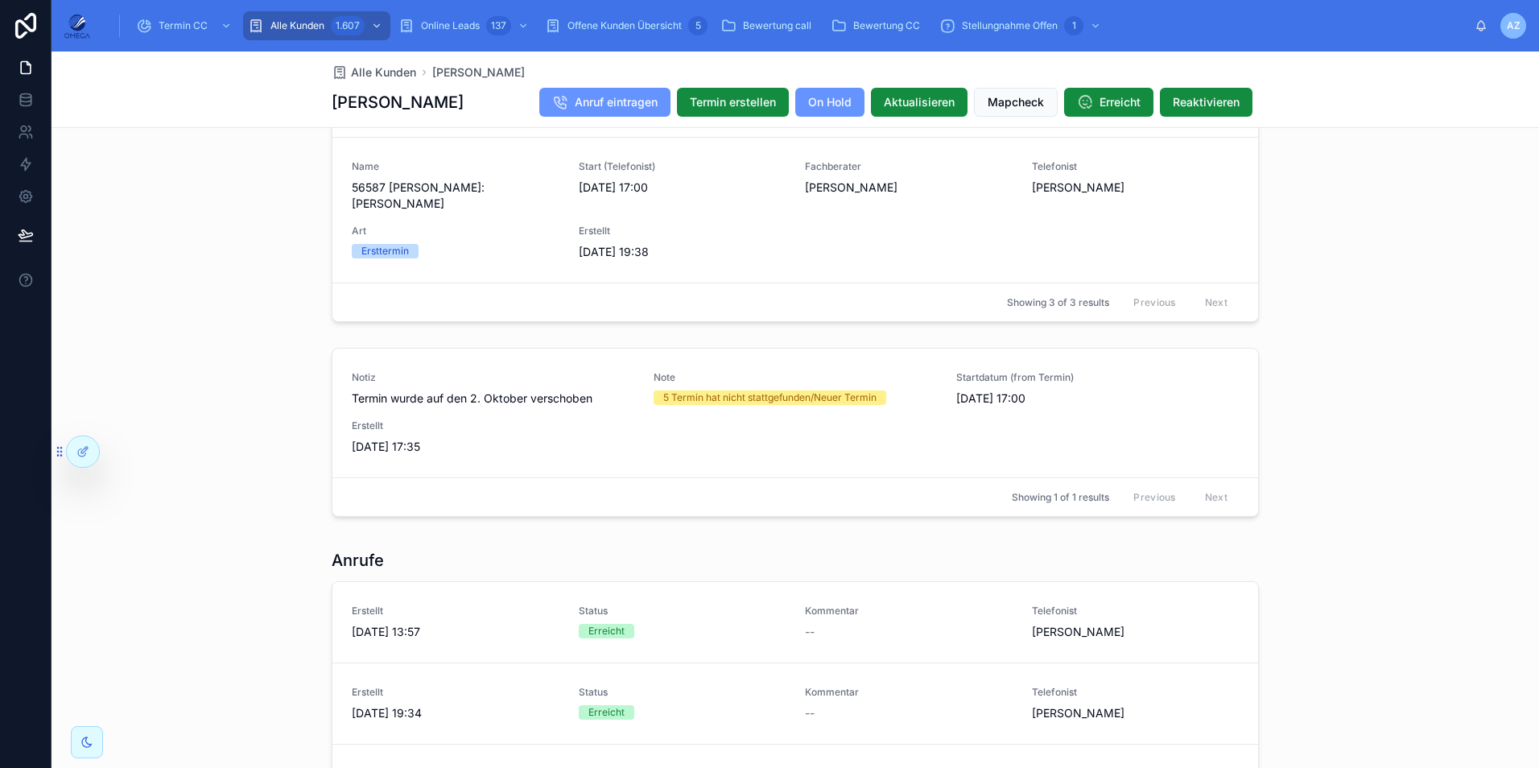
scroll to position [1690, 0]
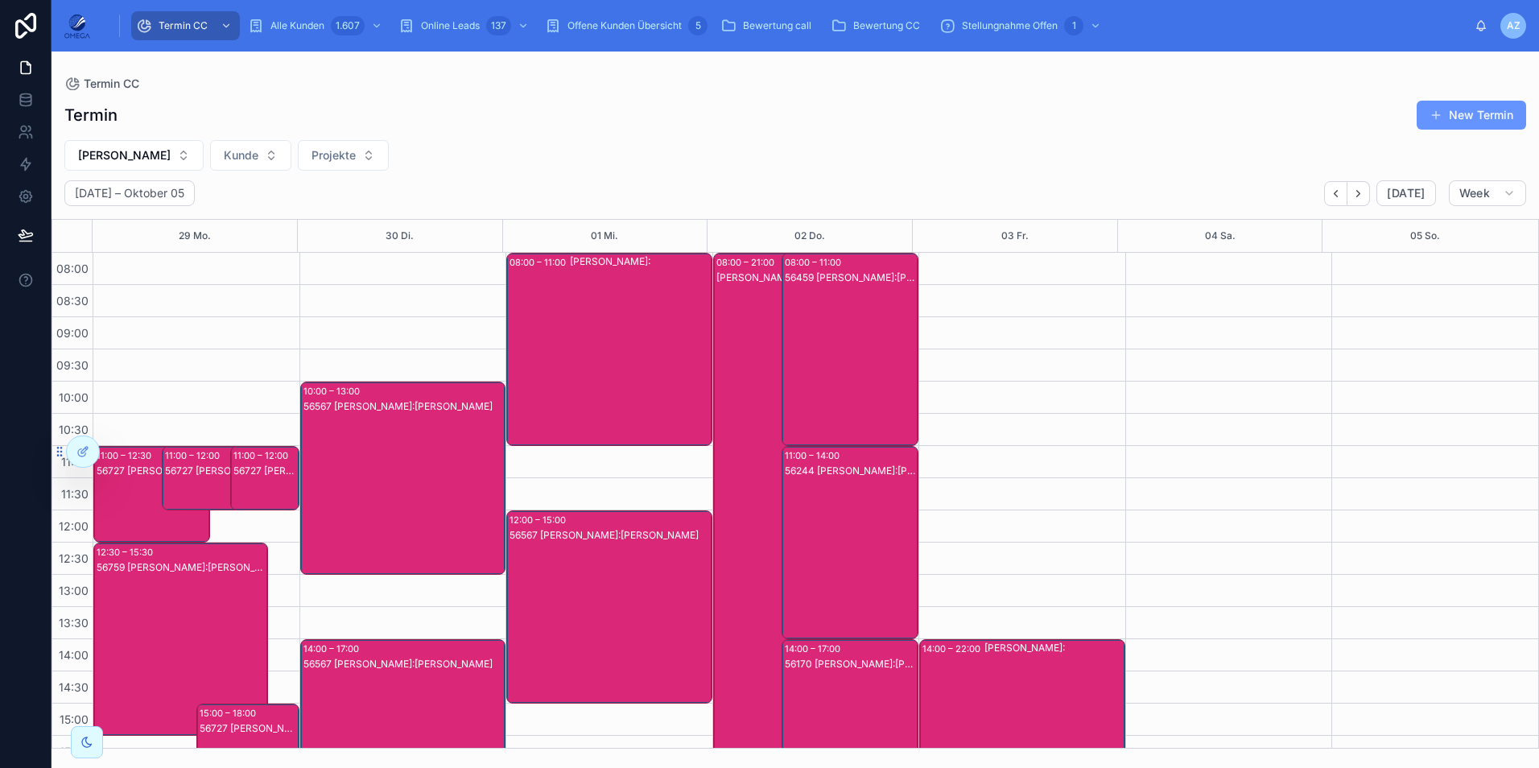
scroll to position [342, 0]
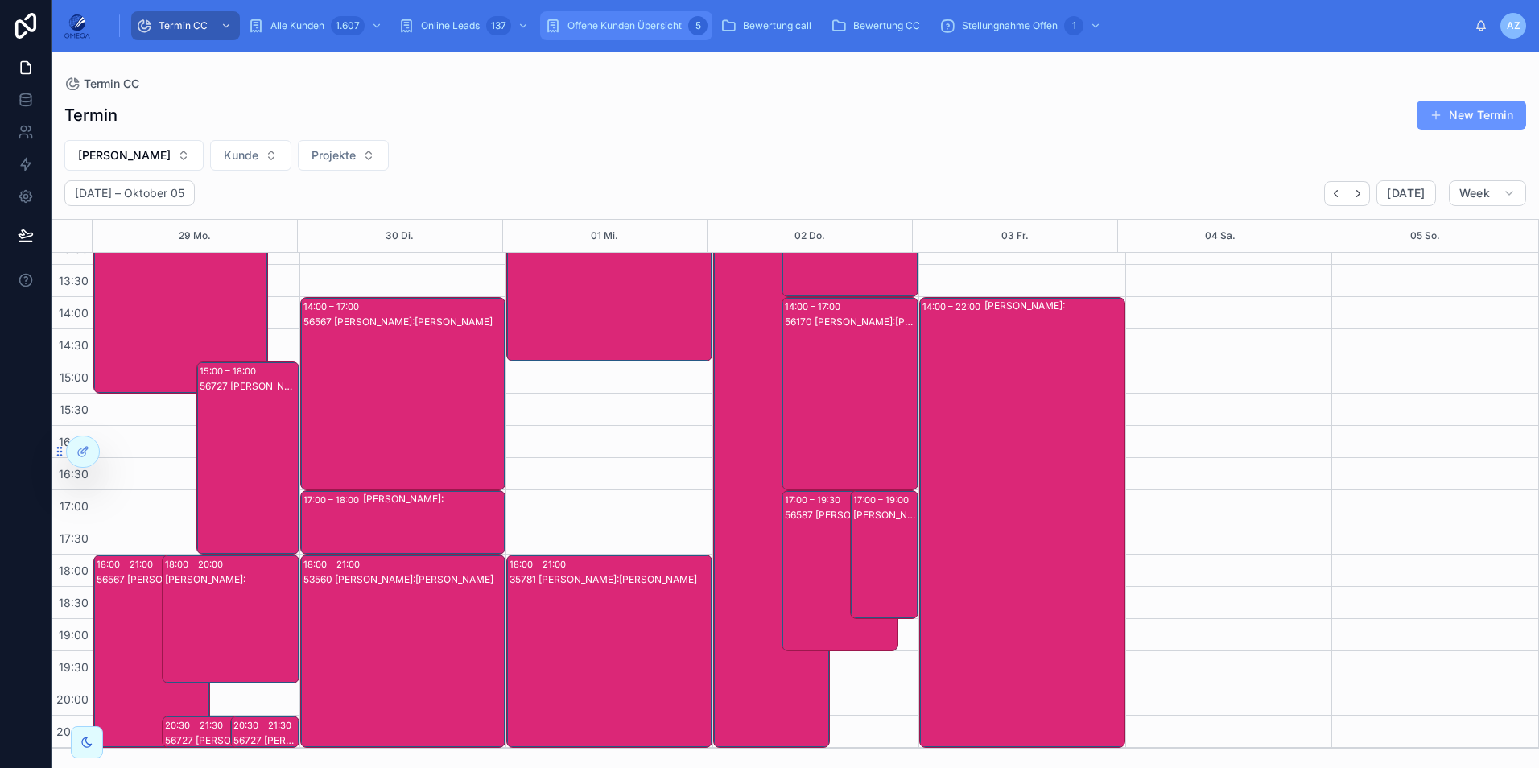
click at [585, 19] on div "Offene Kunden Übersicht 5" at bounding box center [626, 26] width 163 height 26
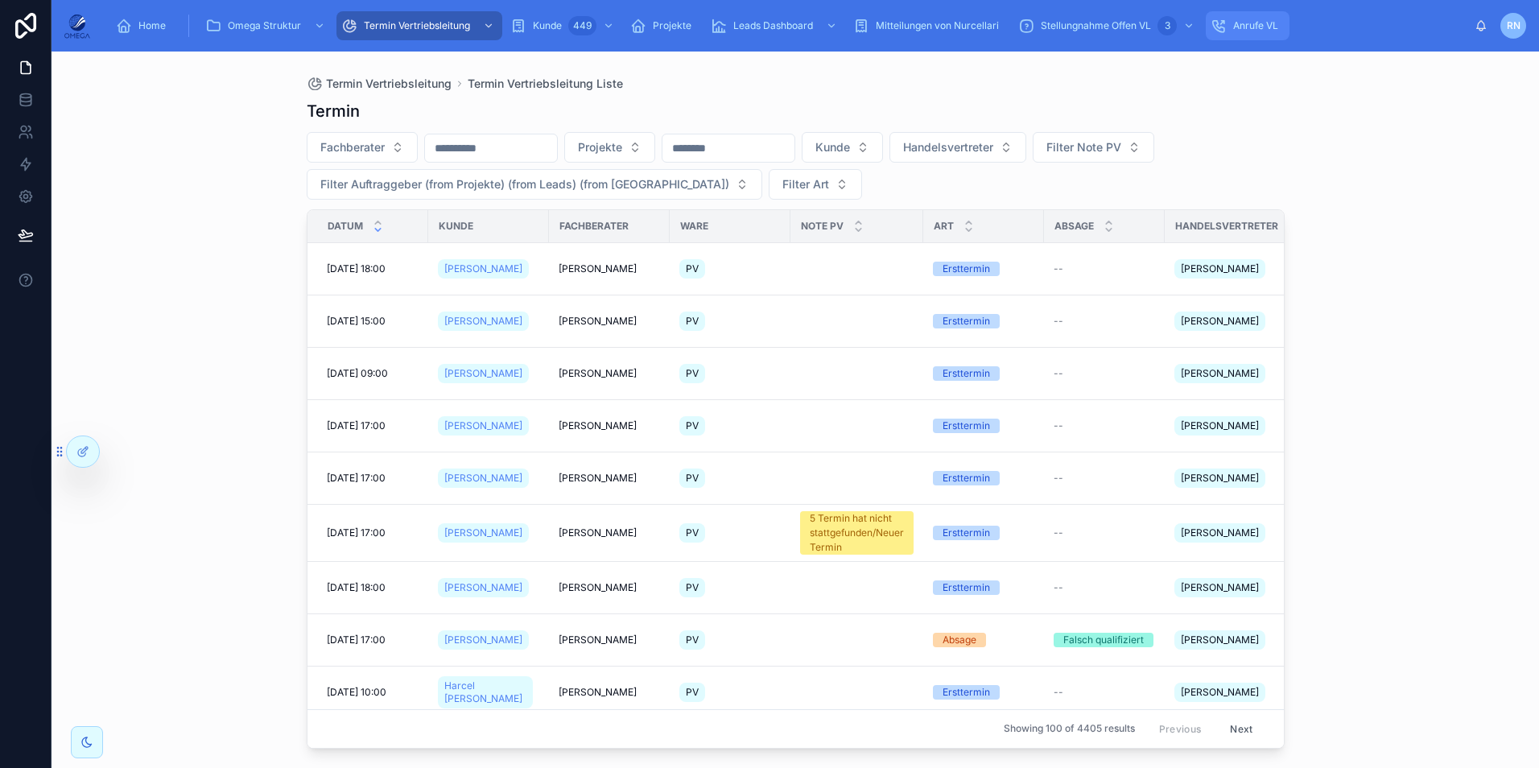
click at [1241, 27] on span "Anrufe VL" at bounding box center [1255, 25] width 45 height 13
